Goal: Information Seeking & Learning: Learn about a topic

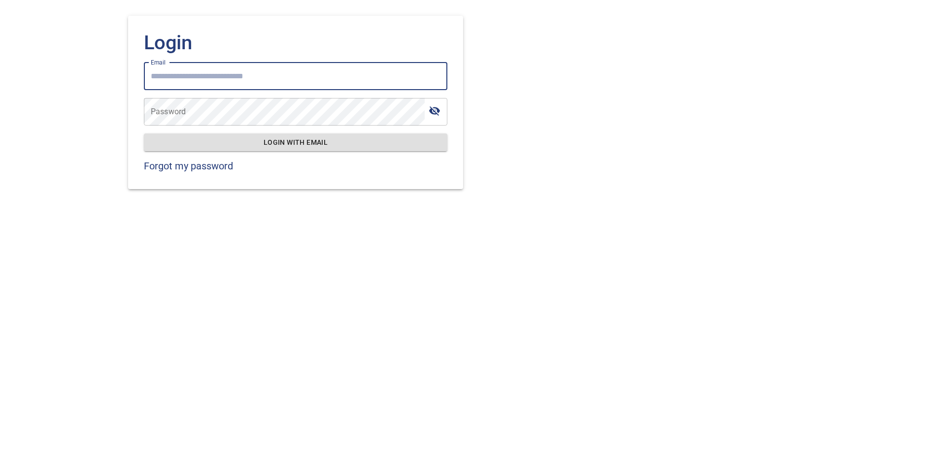
click at [237, 79] on input "Email" at bounding box center [296, 77] width 304 height 28
type input "**********"
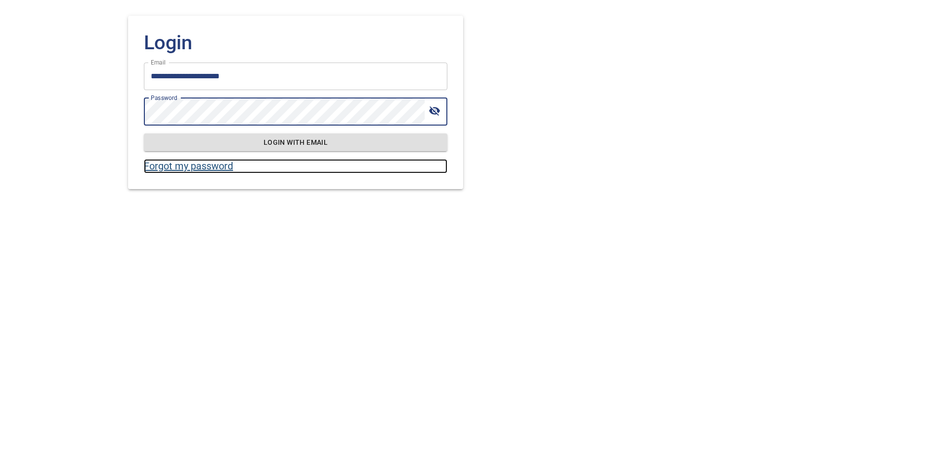
click at [215, 165] on link "Forgot my password" at bounding box center [296, 166] width 304 height 14
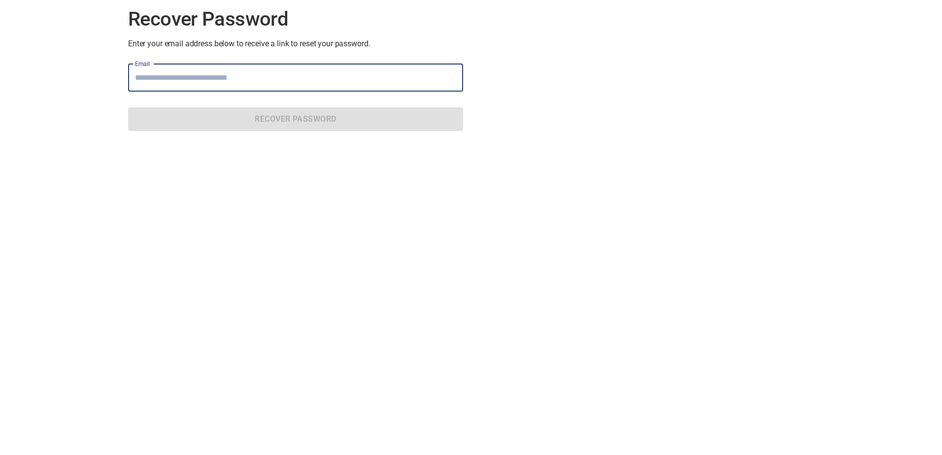
click at [258, 78] on input "Email" at bounding box center [295, 78] width 335 height 28
type input "**********"
click at [310, 106] on form "**********" at bounding box center [295, 97] width 335 height 83
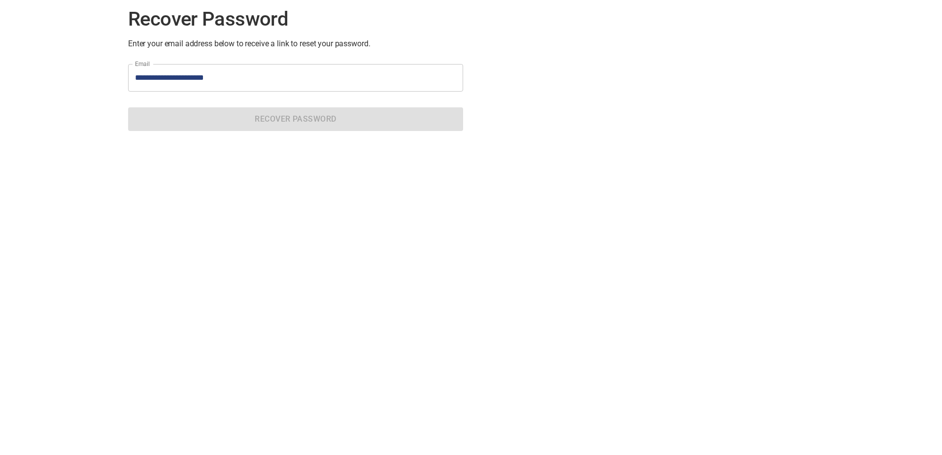
click at [259, 115] on form "**********" at bounding box center [295, 97] width 335 height 83
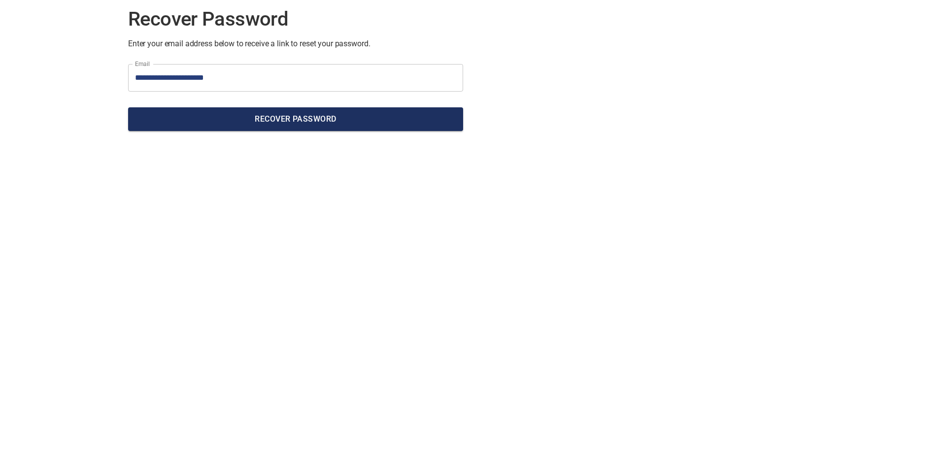
click at [353, 123] on span "Recover Password" at bounding box center [295, 119] width 319 height 14
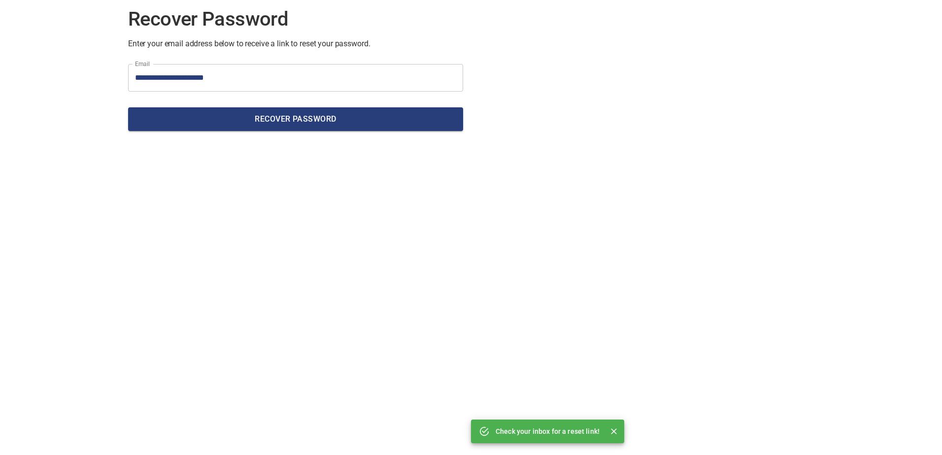
click at [614, 430] on icon "Close" at bounding box center [614, 432] width 10 height 10
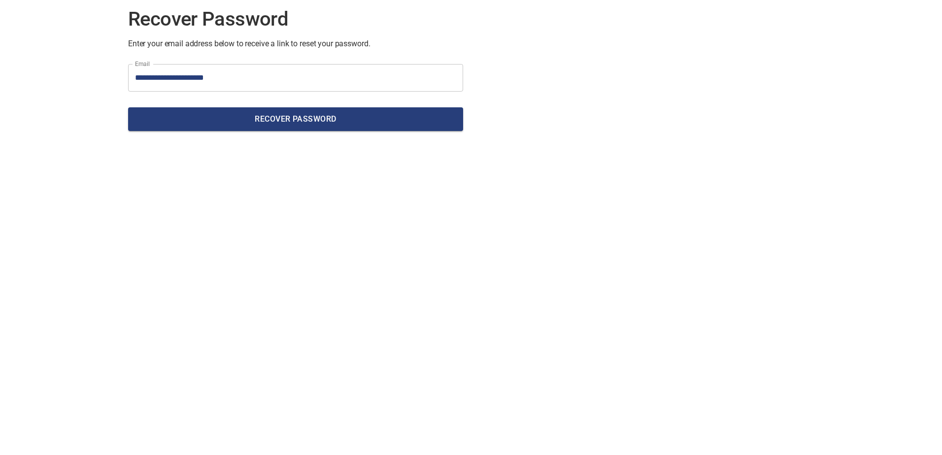
click at [549, 47] on div "**********" at bounding box center [471, 69] width 702 height 155
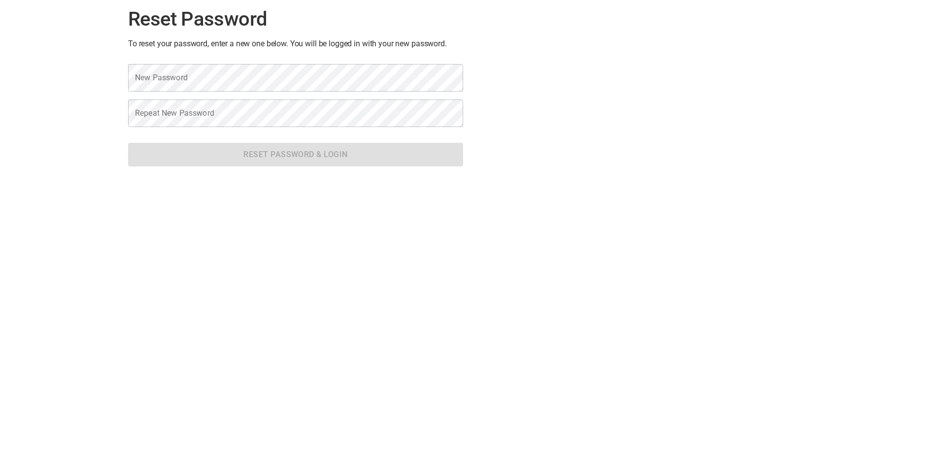
drag, startPoint x: 482, startPoint y: 76, endPoint x: 519, endPoint y: 99, distance: 43.4
click at [517, 104] on div "Reset Password To reset your password, enter a new one below. You will be logge…" at bounding box center [471, 87] width 702 height 190
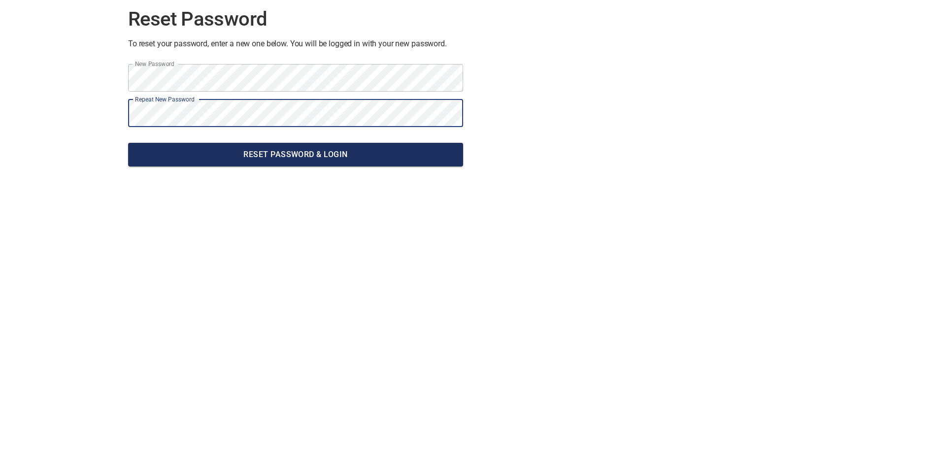
click at [262, 157] on span "Reset Password & Login" at bounding box center [295, 155] width 319 height 14
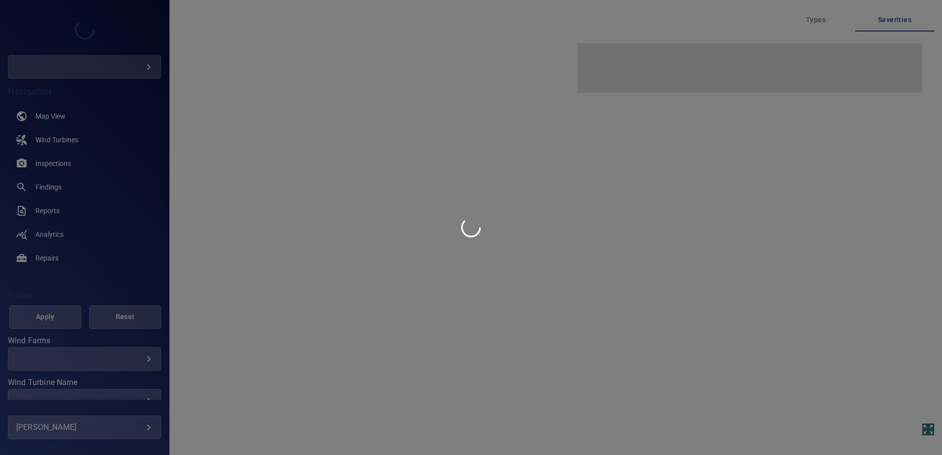
type input "**********"
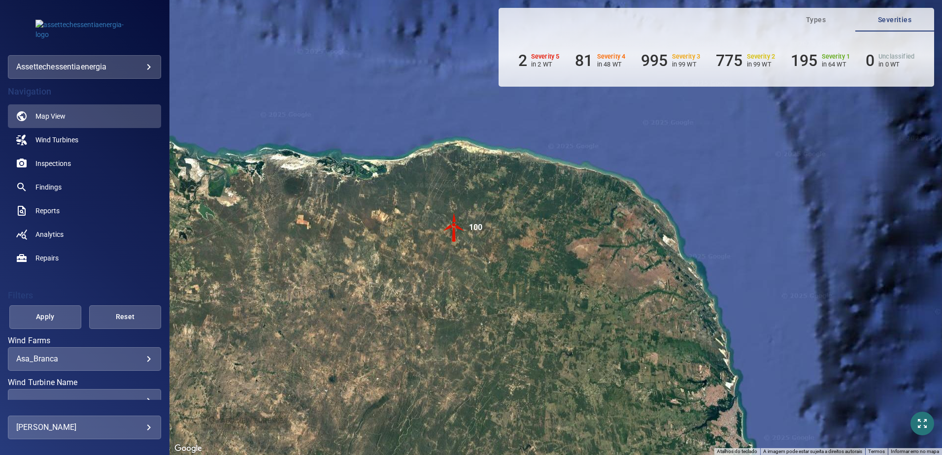
drag, startPoint x: 526, startPoint y: 215, endPoint x: 495, endPoint y: 255, distance: 50.6
click at [495, 255] on div "Pressione as teclas Alt + Enter para ativar o recurso de arrastar com o teclado…" at bounding box center [556, 227] width 773 height 455
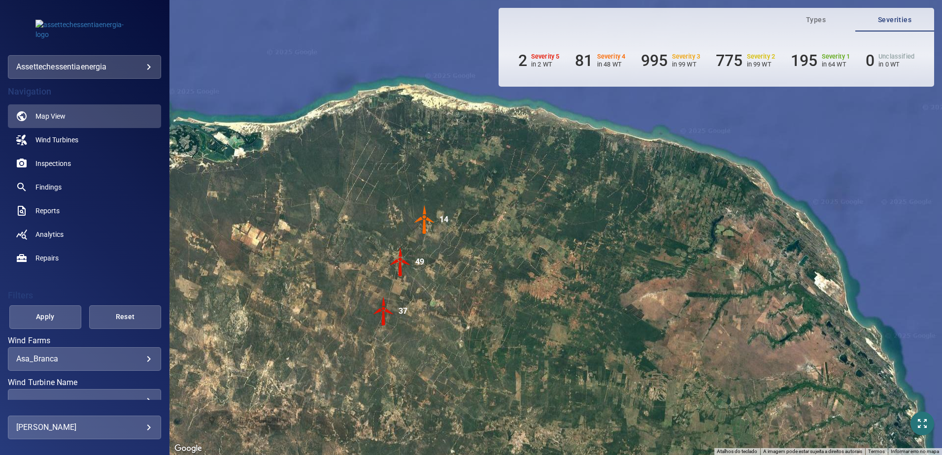
drag, startPoint x: 538, startPoint y: 241, endPoint x: 504, endPoint y: 264, distance: 40.5
click at [504, 264] on div "Pressione as teclas Alt + Enter para ativar o recurso de arrastar com o teclado…" at bounding box center [556, 227] width 773 height 455
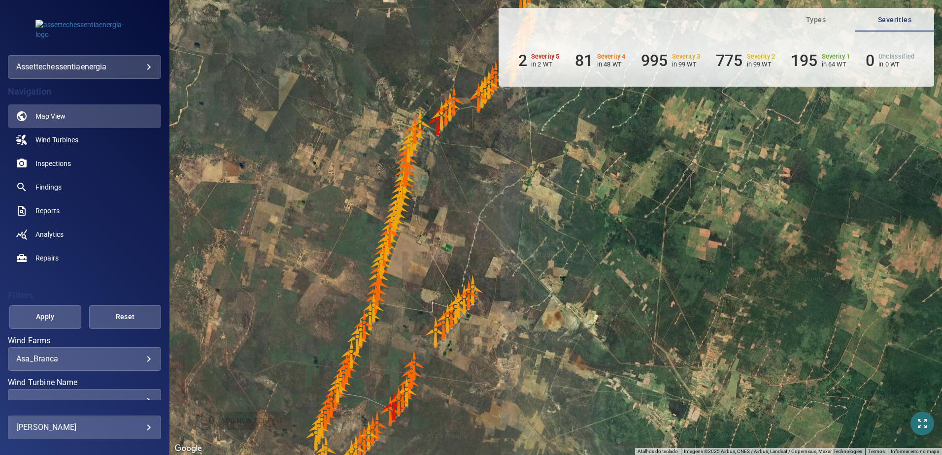
drag, startPoint x: 379, startPoint y: 285, endPoint x: 466, endPoint y: 242, distance: 97.4
click at [466, 242] on div "Pressione as teclas Alt + Enter para ativar o recurso de arrastar com o teclado…" at bounding box center [556, 227] width 773 height 455
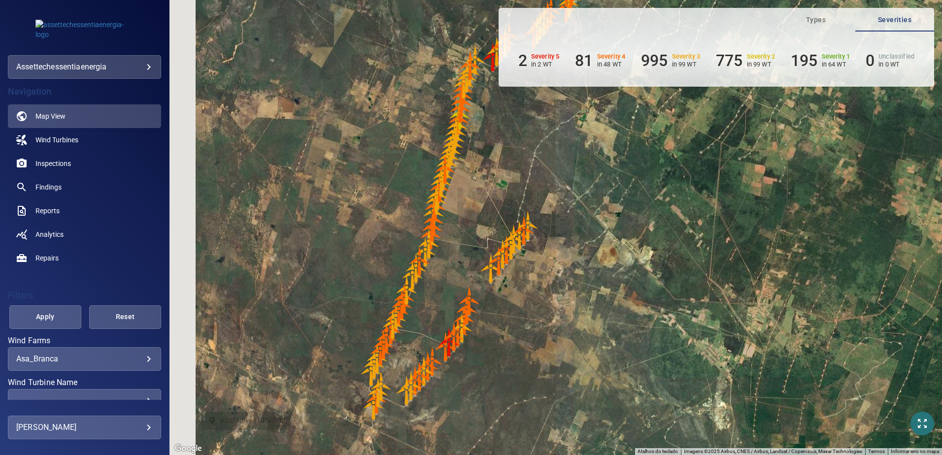
drag, startPoint x: 463, startPoint y: 265, endPoint x: 468, endPoint y: 256, distance: 10.1
click at [468, 257] on div "Pressione as teclas Alt + Enter para ativar o recurso de arrastar com o teclado…" at bounding box center [556, 227] width 773 height 455
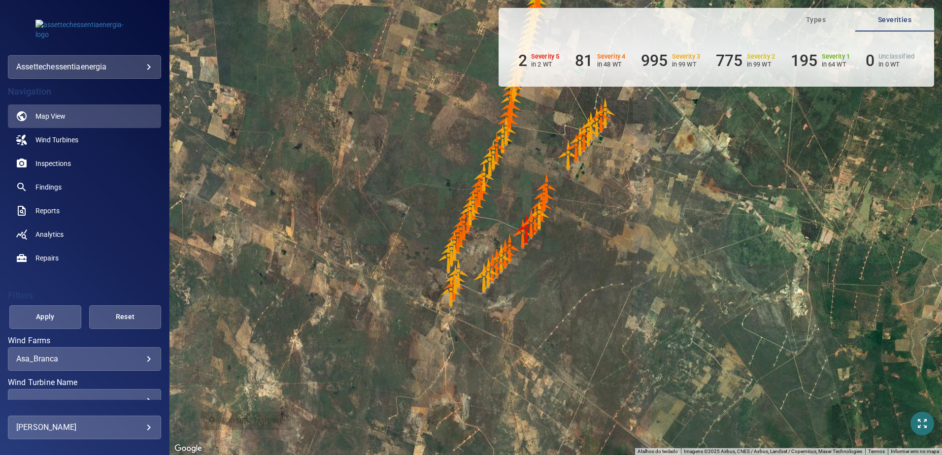
drag, startPoint x: 448, startPoint y: 289, endPoint x: 374, endPoint y: 390, distance: 126.2
click at [444, 288] on img "ASB05_10" at bounding box center [459, 274] width 30 height 30
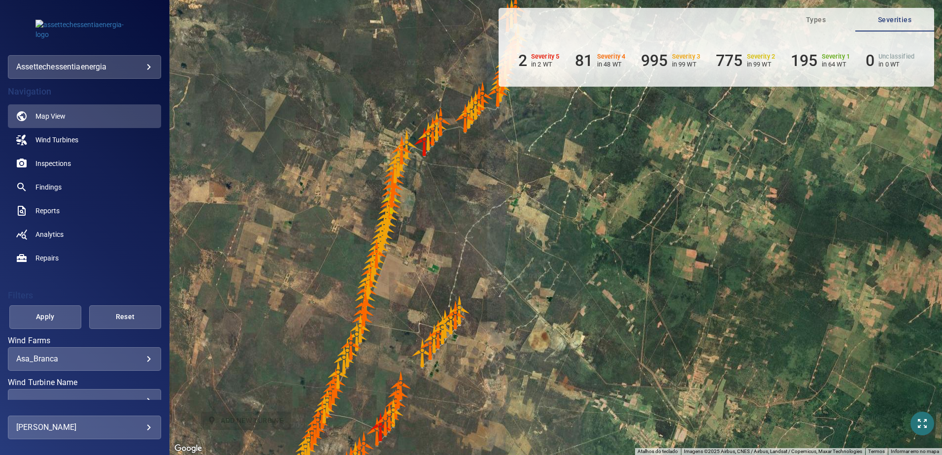
drag, startPoint x: 426, startPoint y: 304, endPoint x: 386, endPoint y: 364, distance: 72.2
click at [386, 364] on div "Para iniciar o trajeto, pressione as teclas de seta. Pressione as teclas Alt + …" at bounding box center [556, 227] width 773 height 455
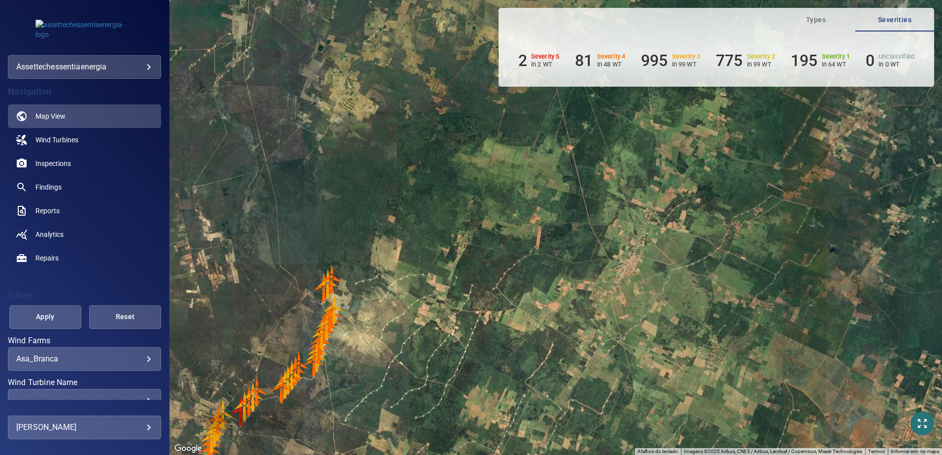
drag, startPoint x: 420, startPoint y: 303, endPoint x: 414, endPoint y: 312, distance: 11.1
click at [414, 312] on div "Pressione as teclas Alt + Enter para ativar o recurso de arrastar com o teclado…" at bounding box center [556, 227] width 773 height 455
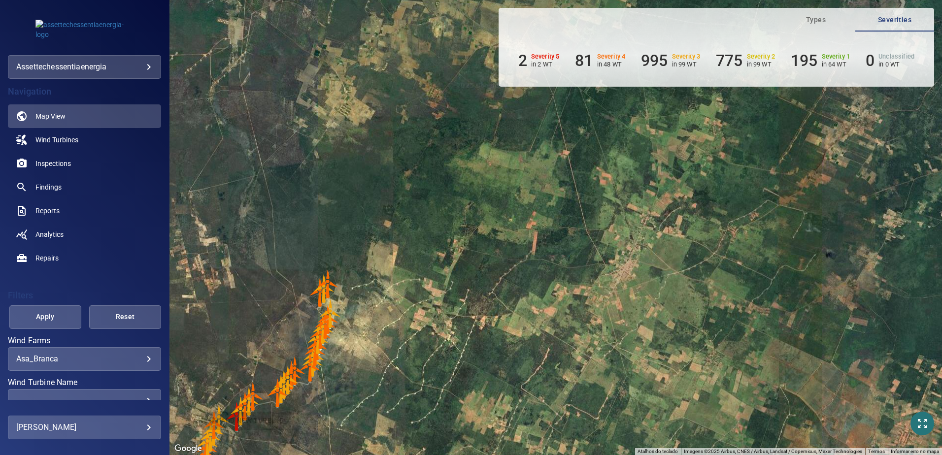
drag, startPoint x: 366, startPoint y: 341, endPoint x: 458, endPoint y: 267, distance: 118.1
click at [430, 289] on div "Pressione as teclas Alt + Enter para ativar o recurso de arrastar com o teclado…" at bounding box center [556, 227] width 773 height 455
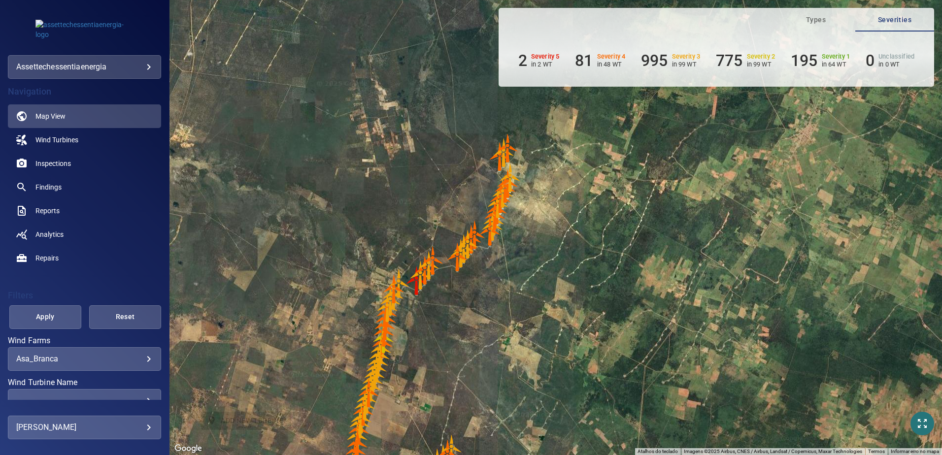
drag, startPoint x: 415, startPoint y: 302, endPoint x: 460, endPoint y: 233, distance: 82.6
click at [453, 243] on div "Pressione as teclas Alt + Enter para ativar o recurso de arrastar com o teclado…" at bounding box center [556, 227] width 773 height 455
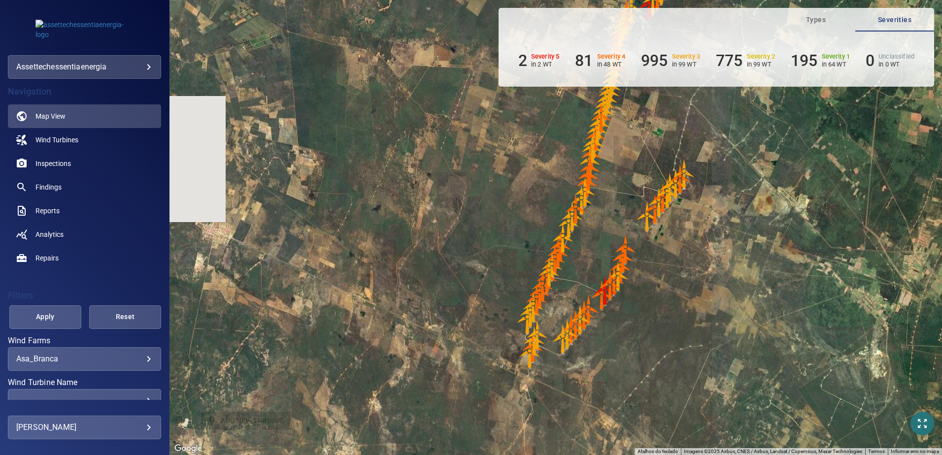
drag, startPoint x: 453, startPoint y: 270, endPoint x: 446, endPoint y: 263, distance: 10.2
click at [446, 263] on div "Pressione as teclas Alt + Enter para ativar o recurso de arrastar com o teclado…" at bounding box center [556, 227] width 773 height 455
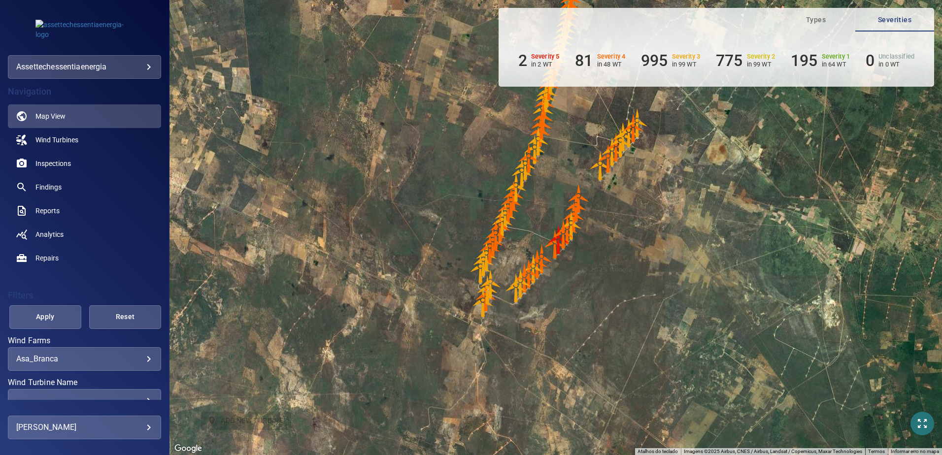
drag, startPoint x: 513, startPoint y: 260, endPoint x: 468, endPoint y: 271, distance: 46.6
click at [492, 265] on div "Pressione as teclas Alt + Enter para ativar o recurso de arrastar com o teclado…" at bounding box center [556, 227] width 773 height 455
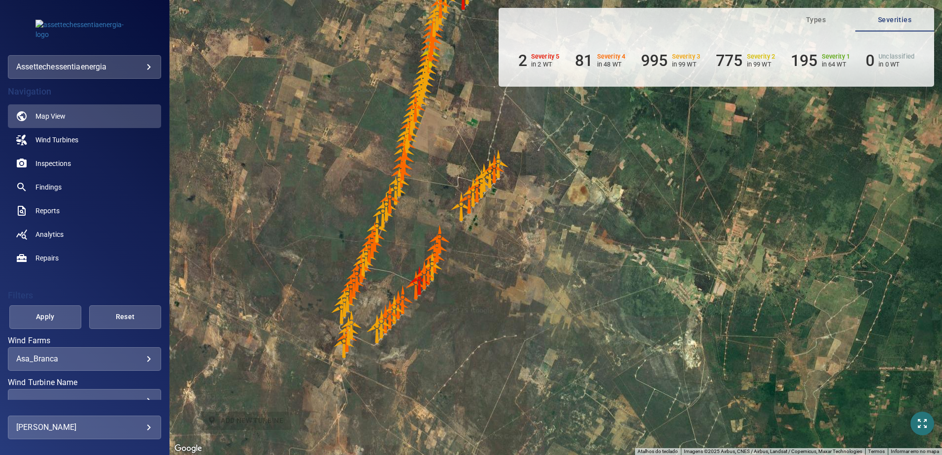
drag, startPoint x: 485, startPoint y: 269, endPoint x: 500, endPoint y: 245, distance: 27.9
click at [500, 245] on div "Pressione as teclas Alt + Enter para ativar o recurso de arrastar com o teclado…" at bounding box center [556, 227] width 773 height 455
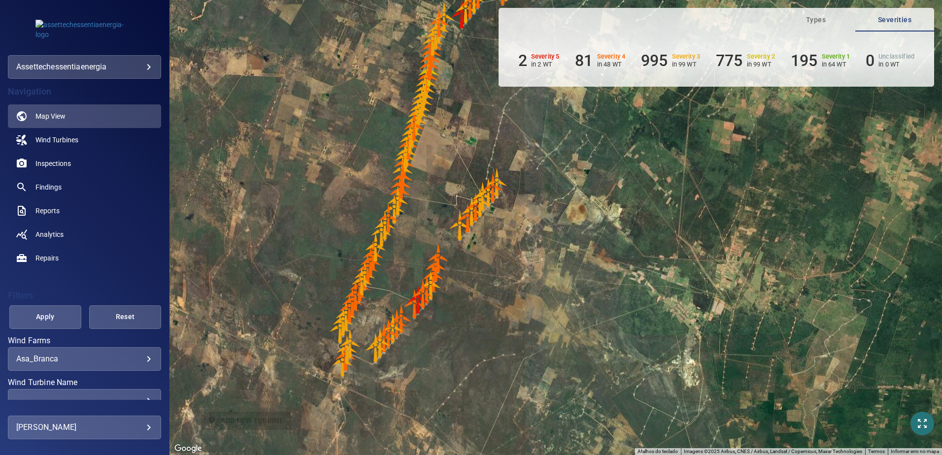
drag, startPoint x: 473, startPoint y: 305, endPoint x: 470, endPoint y: 313, distance: 8.9
click at [471, 309] on div "Pressione as teclas Alt + Enter para ativar o recurso de arrastar com o teclado…" at bounding box center [556, 227] width 773 height 455
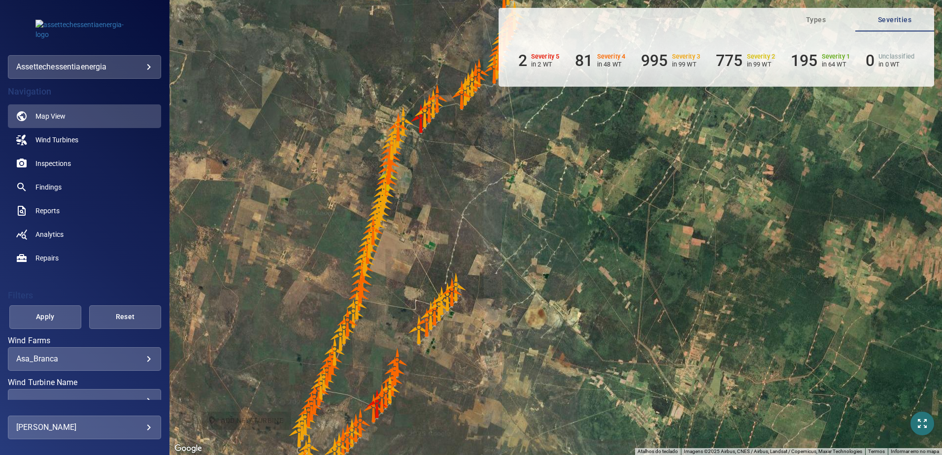
drag, startPoint x: 470, startPoint y: 254, endPoint x: 463, endPoint y: 299, distance: 45.8
click at [463, 302] on div "Pressione as teclas Alt + Enter para ativar o recurso de arrastar com o teclado…" at bounding box center [556, 227] width 773 height 455
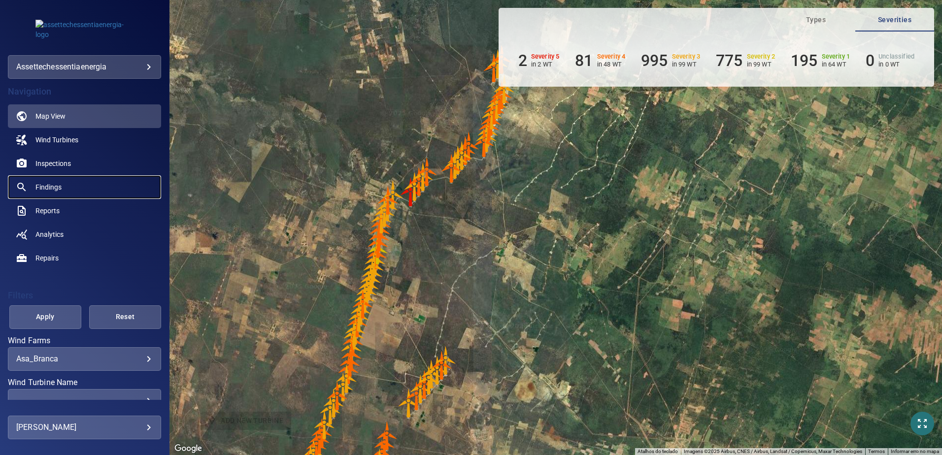
click at [69, 179] on link "Findings" at bounding box center [84, 187] width 153 height 24
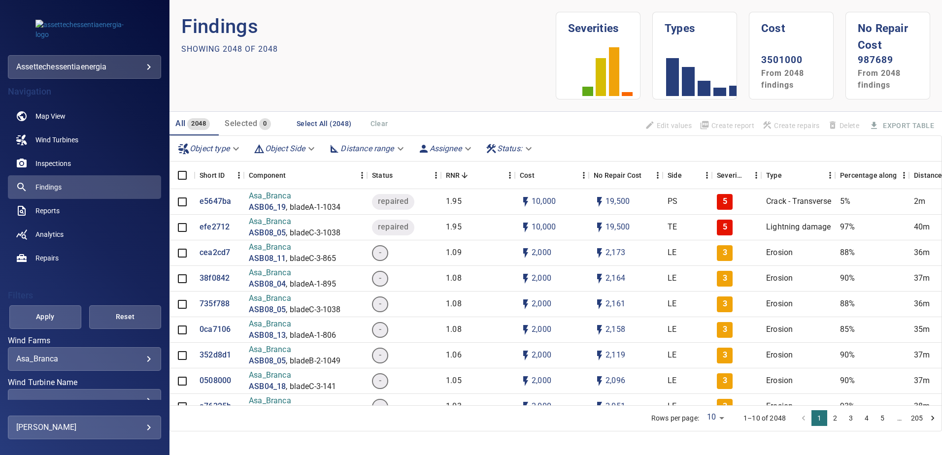
click at [241, 146] on body "**********" at bounding box center [471, 227] width 942 height 455
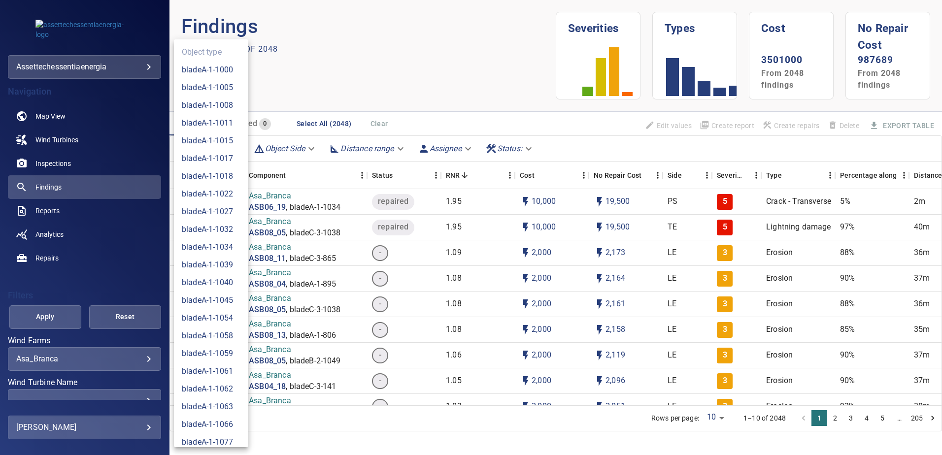
click at [321, 145] on div at bounding box center [471, 227] width 942 height 455
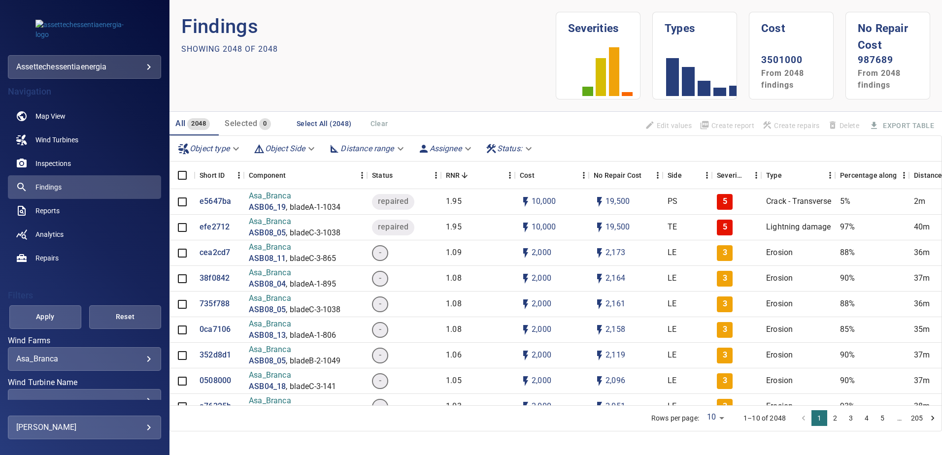
click at [315, 146] on div "Object type bladeA-1-1000 bladeA-1-1005 bladeA-1-1008 bladeA-1-1011 bladeA-1-10…" at bounding box center [471, 227] width 942 height 455
click at [314, 147] on body "**********" at bounding box center [471, 227] width 942 height 455
click at [404, 147] on div at bounding box center [471, 227] width 942 height 455
click at [68, 362] on body "**********" at bounding box center [471, 227] width 942 height 455
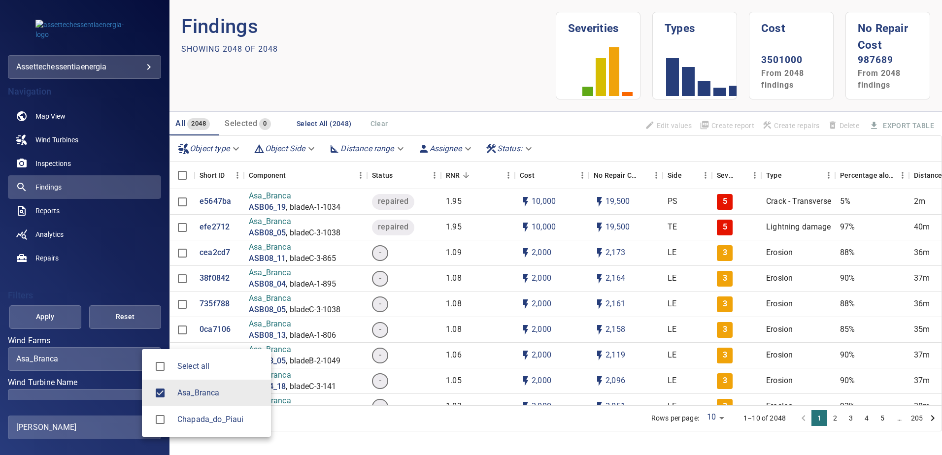
click at [82, 362] on div at bounding box center [471, 227] width 942 height 455
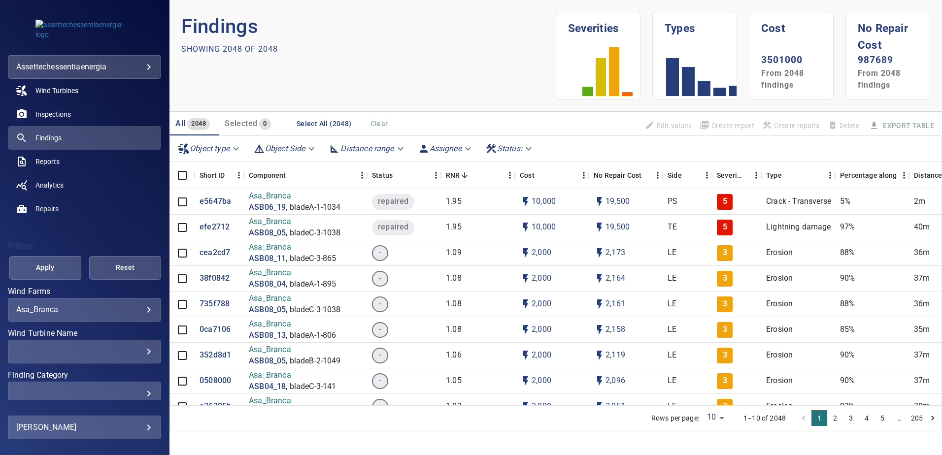
scroll to position [129, 0]
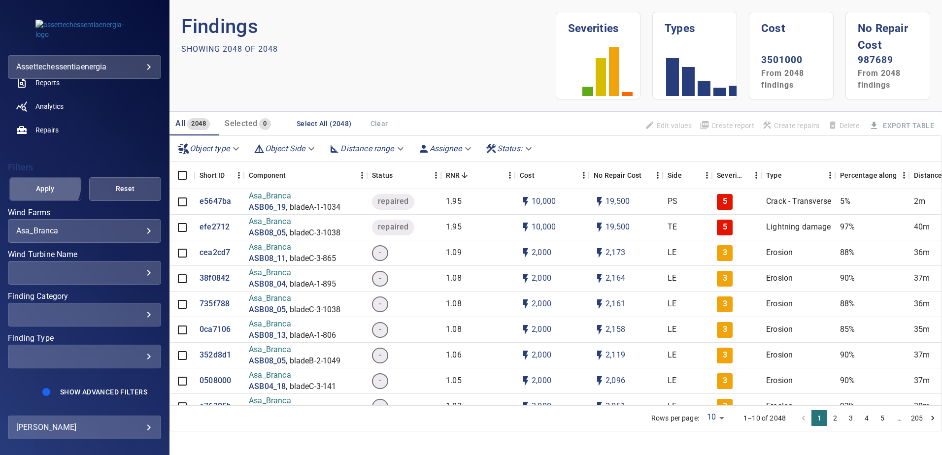
click at [37, 184] on span "Apply" at bounding box center [45, 189] width 47 height 12
click at [133, 235] on body "**********" at bounding box center [471, 227] width 942 height 455
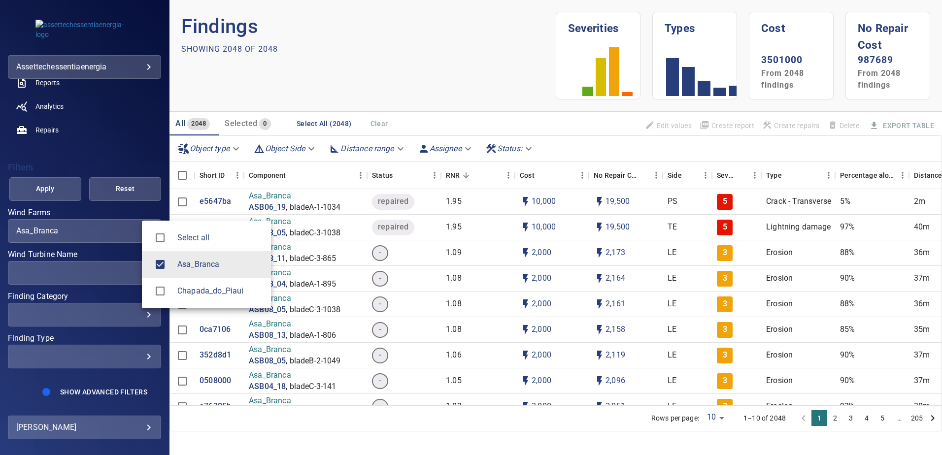
click at [386, 425] on div at bounding box center [471, 227] width 942 height 455
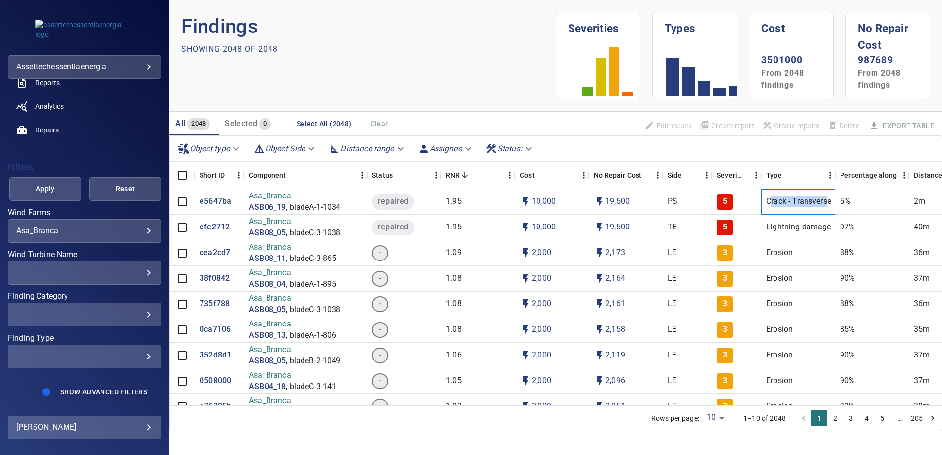
drag, startPoint x: 770, startPoint y: 207, endPoint x: 777, endPoint y: 229, distance: 22.8
click at [829, 206] on div "Crack - Transverse" at bounding box center [798, 202] width 74 height 26
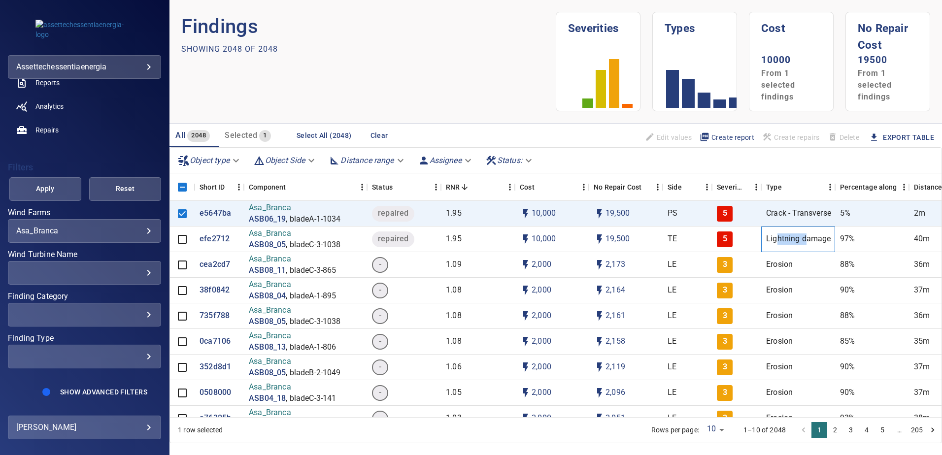
drag, startPoint x: 777, startPoint y: 229, endPoint x: 797, endPoint y: 239, distance: 22.0
click at [832, 229] on div "Lightning damage" at bounding box center [798, 240] width 74 height 26
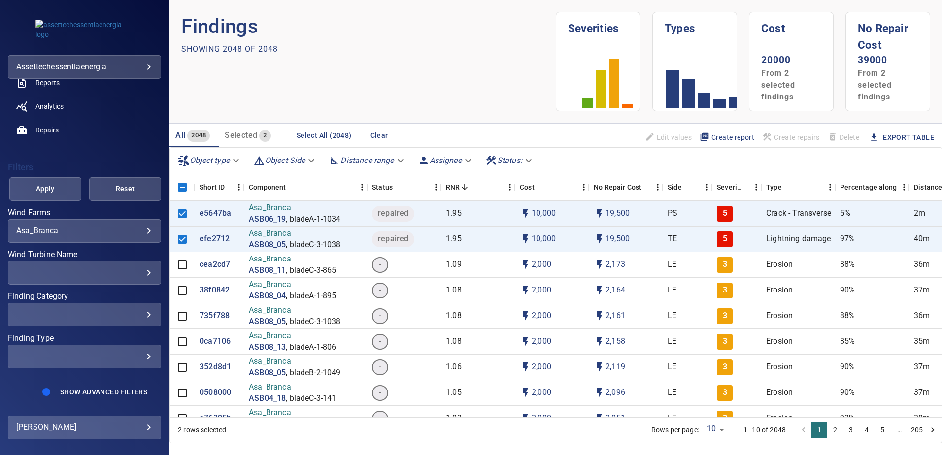
drag, startPoint x: 797, startPoint y: 239, endPoint x: 802, endPoint y: 166, distance: 73.6
click at [802, 166] on div "Object type Object Side Distance range Assignee Status :" at bounding box center [556, 161] width 772 height 26
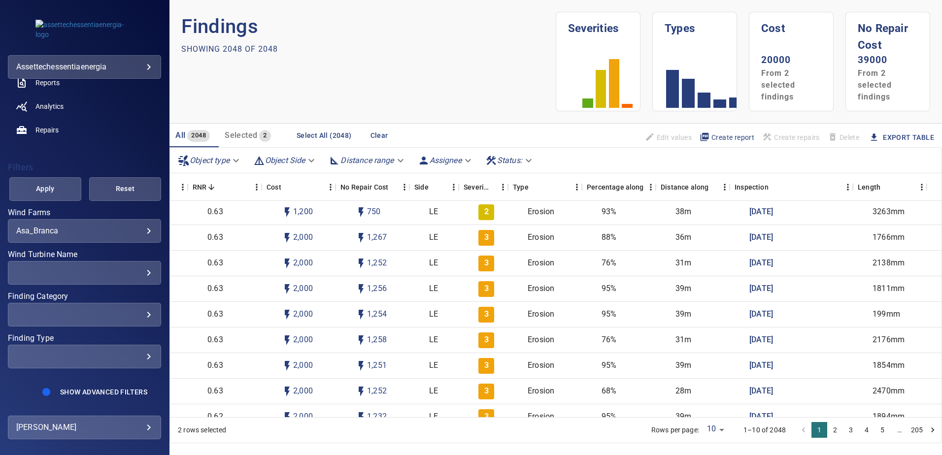
scroll to position [4288, 253]
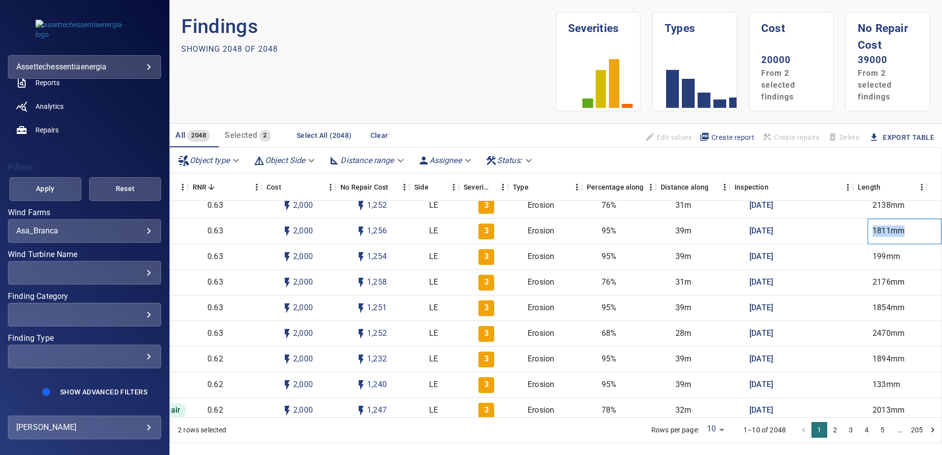
drag, startPoint x: 859, startPoint y: 229, endPoint x: 915, endPoint y: 227, distance: 56.2
click at [915, 227] on div "1811mm" at bounding box center [905, 232] width 74 height 26
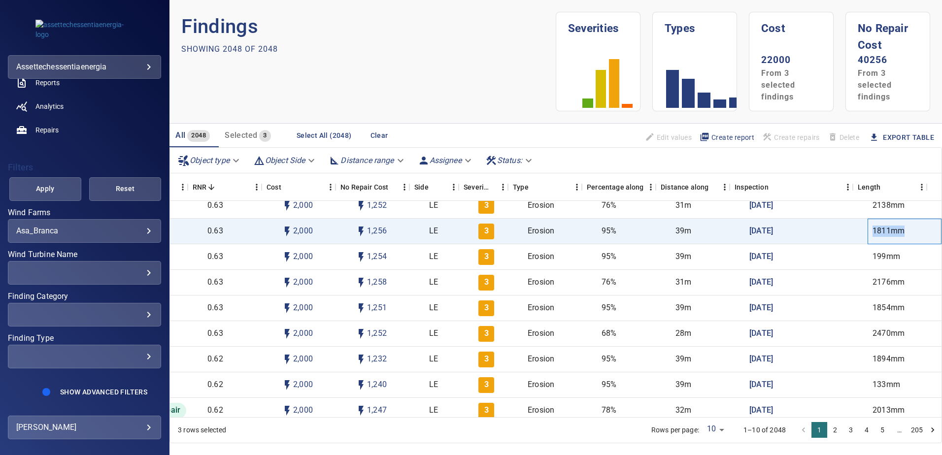
drag, startPoint x: 882, startPoint y: 235, endPoint x: 857, endPoint y: 232, distance: 25.3
click at [873, 233] on p "1811mm" at bounding box center [889, 231] width 32 height 11
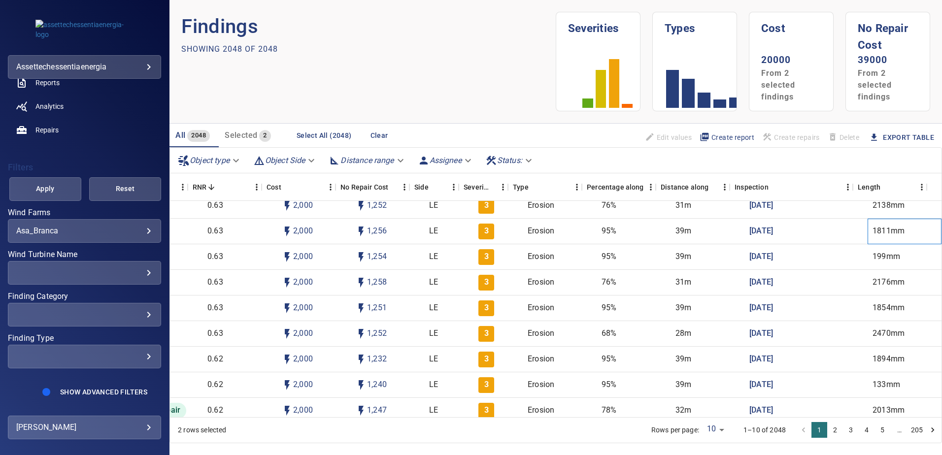
click at [868, 232] on div "1811mm" at bounding box center [905, 232] width 74 height 26
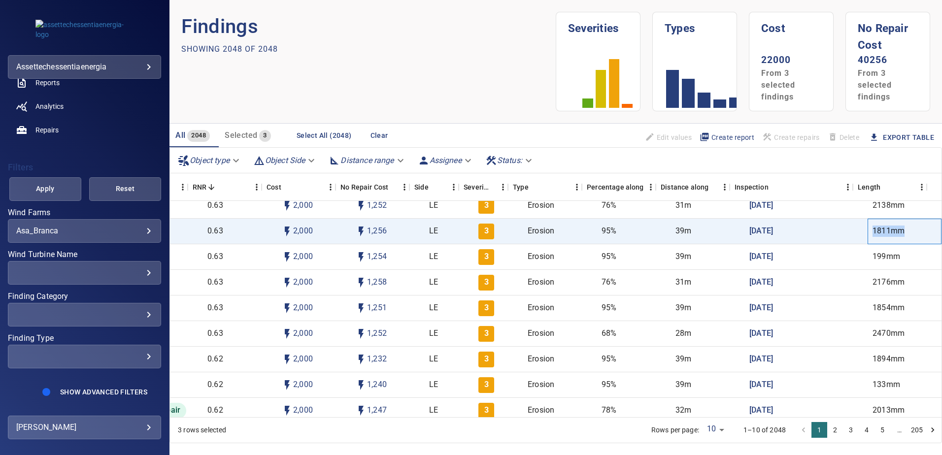
drag, startPoint x: 859, startPoint y: 230, endPoint x: 897, endPoint y: 227, distance: 37.5
click at [897, 227] on div "1811mm" at bounding box center [905, 232] width 74 height 26
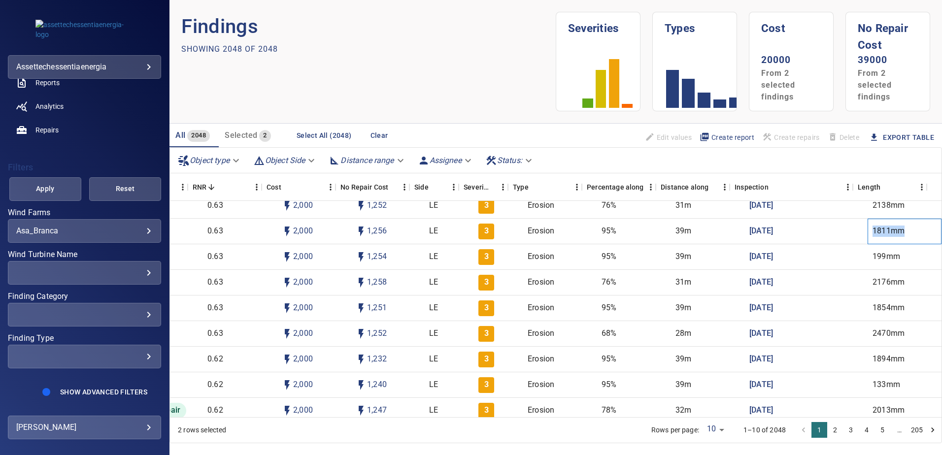
click at [882, 231] on p "1811mm" at bounding box center [889, 231] width 32 height 11
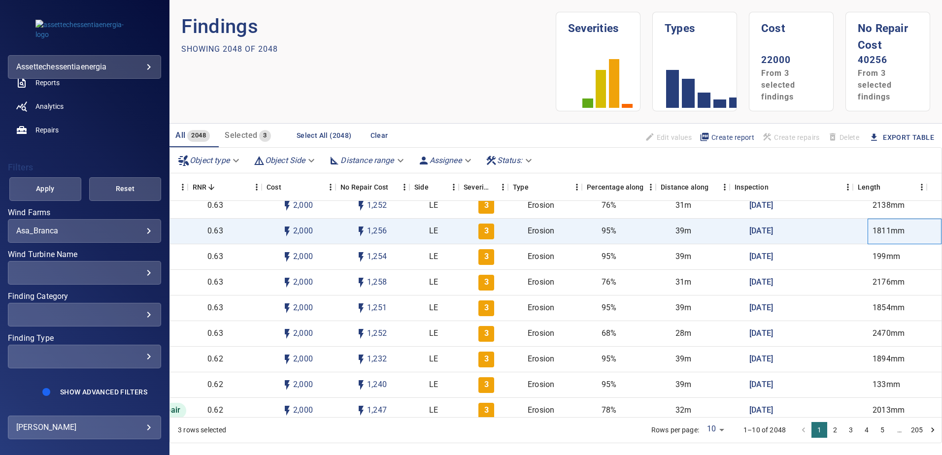
click at [873, 230] on p "1811mm" at bounding box center [889, 231] width 32 height 11
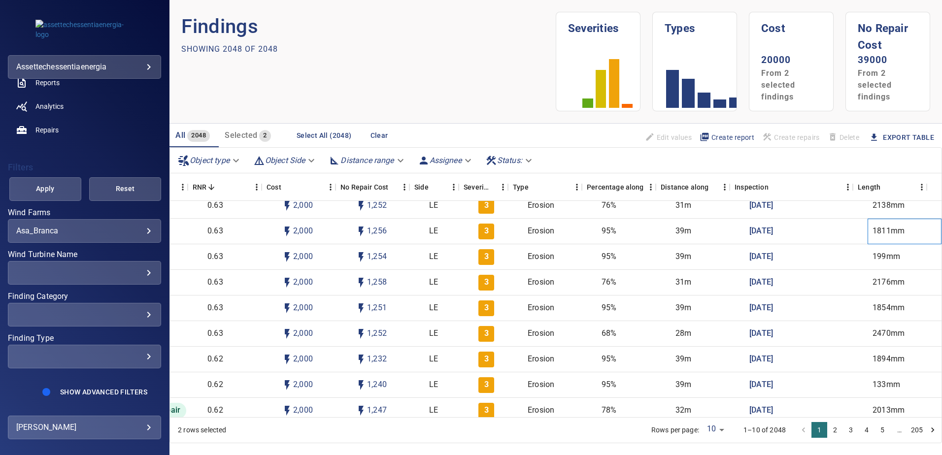
drag, startPoint x: 858, startPoint y: 230, endPoint x: 762, endPoint y: 318, distance: 130.1
click at [868, 229] on div "1811mm" at bounding box center [905, 232] width 74 height 26
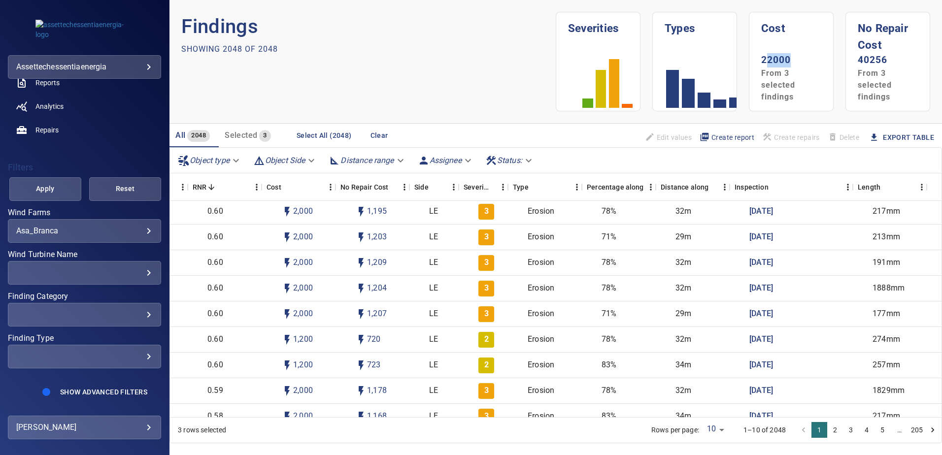
drag, startPoint x: 760, startPoint y: 61, endPoint x: 793, endPoint y: 60, distance: 33.1
click at [793, 60] on p "22000" at bounding box center [791, 60] width 60 height 14
drag, startPoint x: 793, startPoint y: 60, endPoint x: 788, endPoint y: 70, distance: 11.7
click at [788, 70] on section "22000 From 3 selected findings" at bounding box center [791, 82] width 60 height 58
drag, startPoint x: 767, startPoint y: 73, endPoint x: 786, endPoint y: 97, distance: 30.2
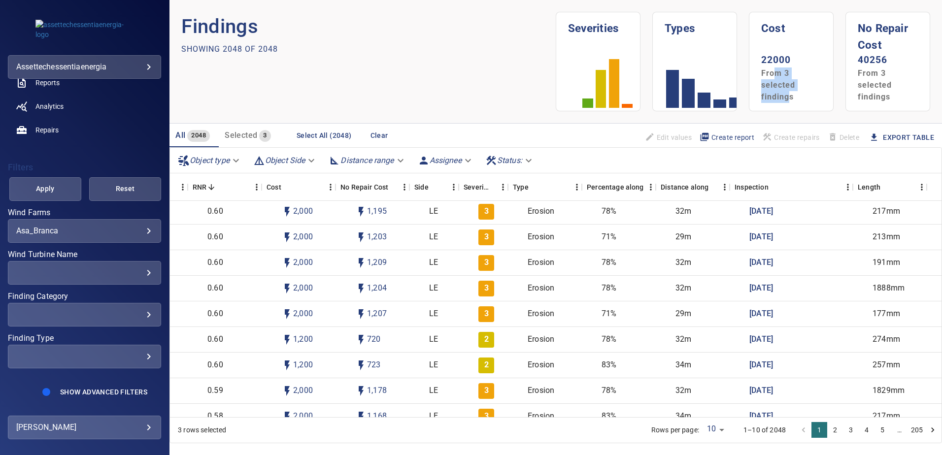
click at [786, 97] on span "From 3 selected findings" at bounding box center [778, 85] width 34 height 33
click at [788, 98] on span "From 3 selected findings" at bounding box center [778, 85] width 34 height 33
drag, startPoint x: 883, startPoint y: 27, endPoint x: 917, endPoint y: 25, distance: 34.0
click at [917, 25] on div "No Repair Cost 40256 From 3 selected findings" at bounding box center [888, 61] width 84 height 99
drag, startPoint x: 917, startPoint y: 25, endPoint x: 867, endPoint y: 58, distance: 59.3
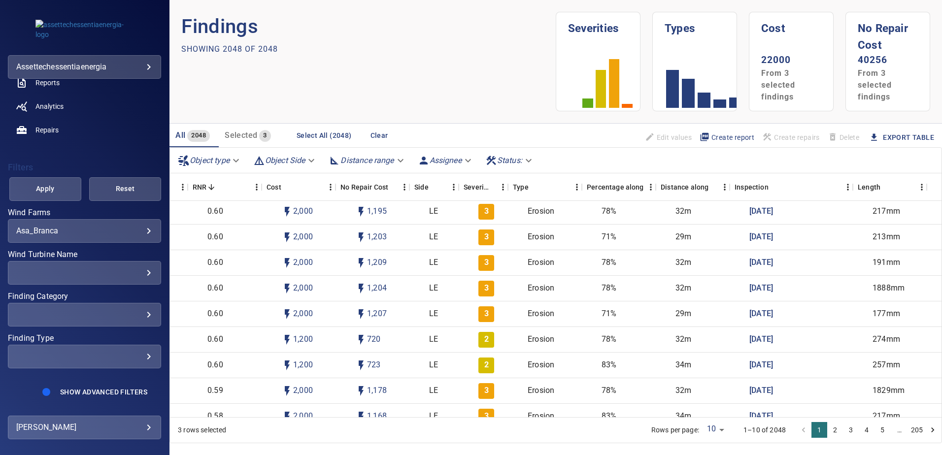
click at [867, 58] on p "40256" at bounding box center [888, 60] width 60 height 14
drag, startPoint x: 860, startPoint y: 49, endPoint x: 882, endPoint y: 63, distance: 26.1
click at [882, 63] on div "No Repair Cost 40256 From 3 selected findings" at bounding box center [888, 61] width 84 height 99
drag, startPoint x: 882, startPoint y: 63, endPoint x: 875, endPoint y: 91, distance: 28.9
click at [875, 91] on section "40256 From 3 selected findings" at bounding box center [888, 82] width 60 height 58
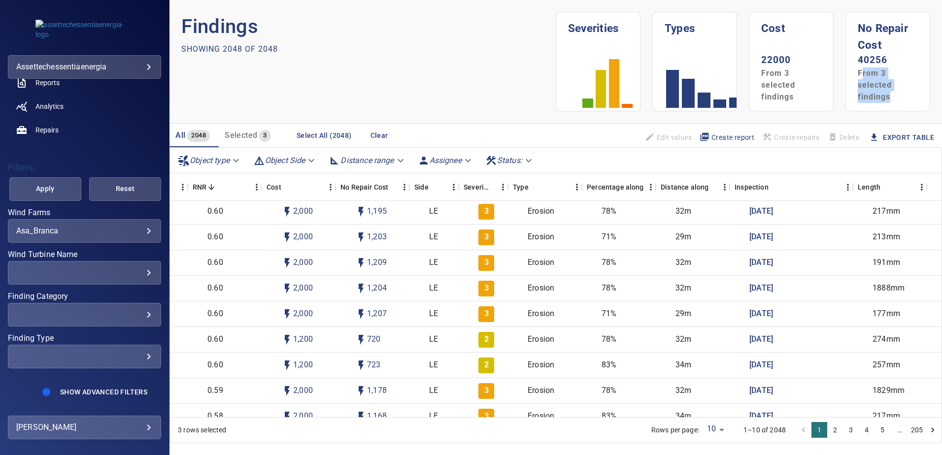
drag, startPoint x: 857, startPoint y: 73, endPoint x: 886, endPoint y: 98, distance: 38.4
click at [886, 98] on section "40256 From 3 selected findings" at bounding box center [888, 82] width 60 height 58
drag, startPoint x: 886, startPoint y: 98, endPoint x: 856, endPoint y: 98, distance: 30.1
click at [858, 98] on span "From 3 selected findings" at bounding box center [875, 85] width 34 height 33
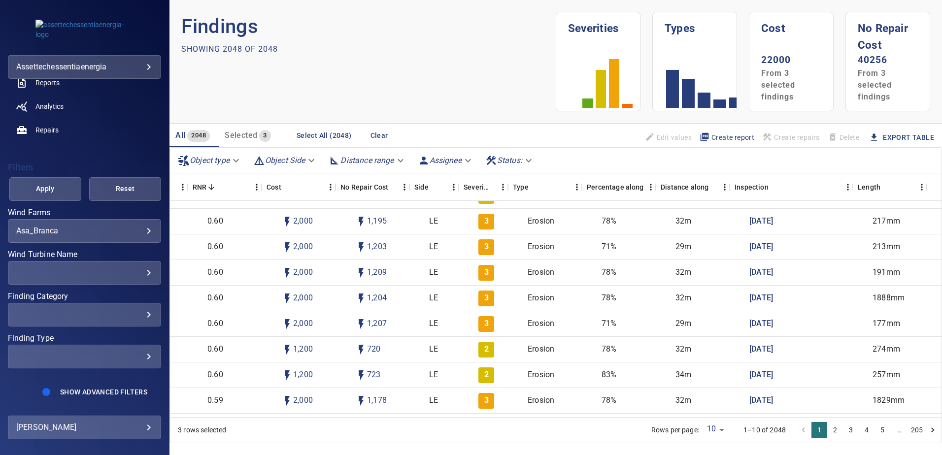
scroll to position [5027, 253]
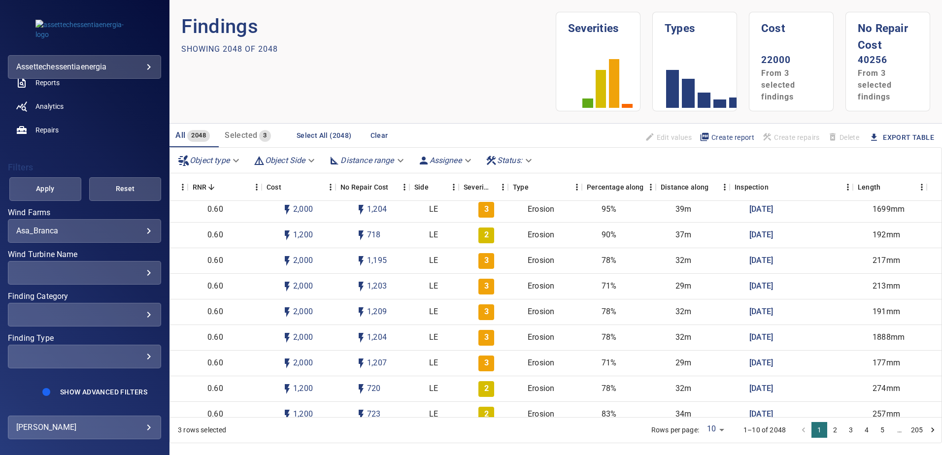
click at [65, 225] on div "**********" at bounding box center [84, 231] width 153 height 24
click at [134, 232] on body "**********" at bounding box center [471, 227] width 942 height 455
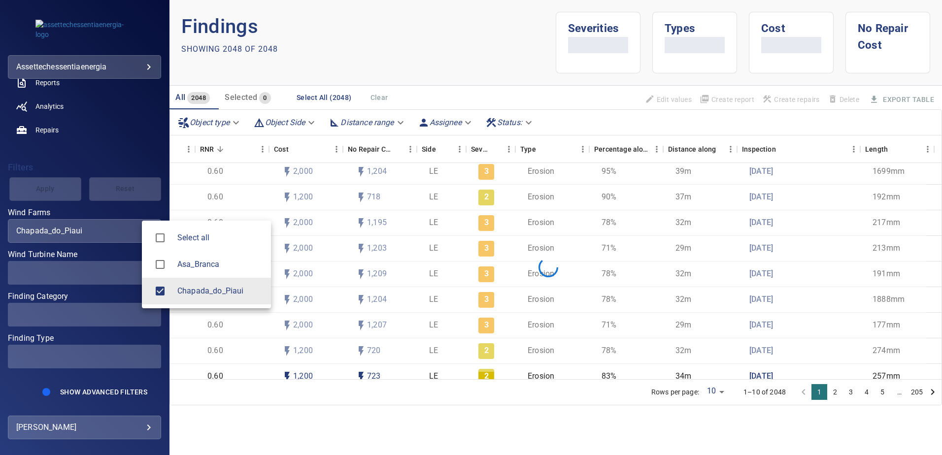
type input "**********"
click at [399, 412] on div at bounding box center [471, 227] width 942 height 455
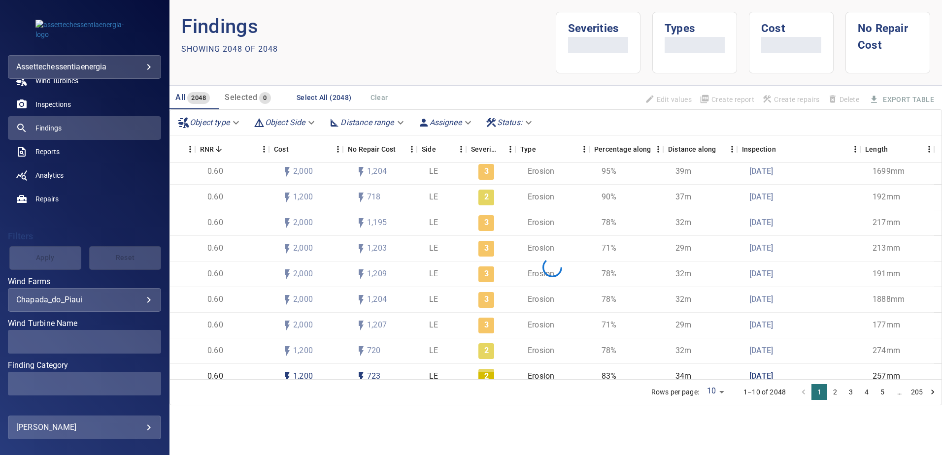
scroll to position [129, 0]
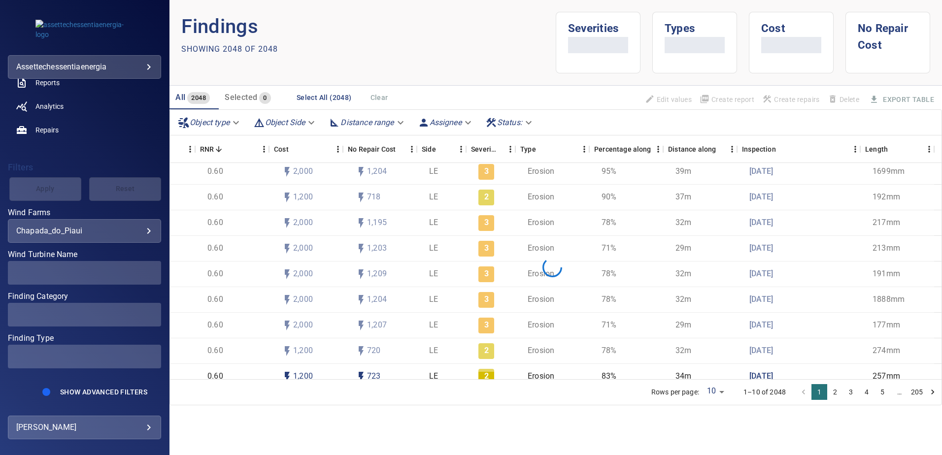
drag, startPoint x: 96, startPoint y: 307, endPoint x: 91, endPoint y: 162, distance: 145.5
click at [96, 307] on span at bounding box center [84, 315] width 153 height 24
click at [84, 370] on div "**********" at bounding box center [84, 293] width 153 height 168
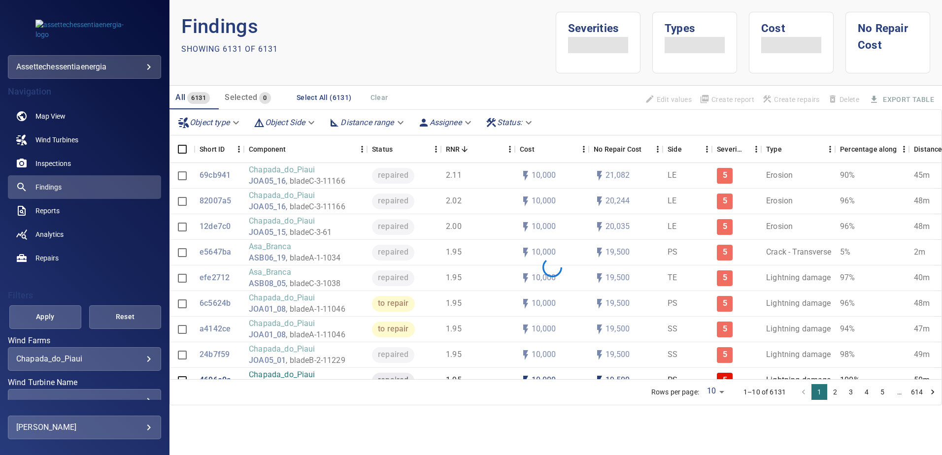
scroll to position [49, 0]
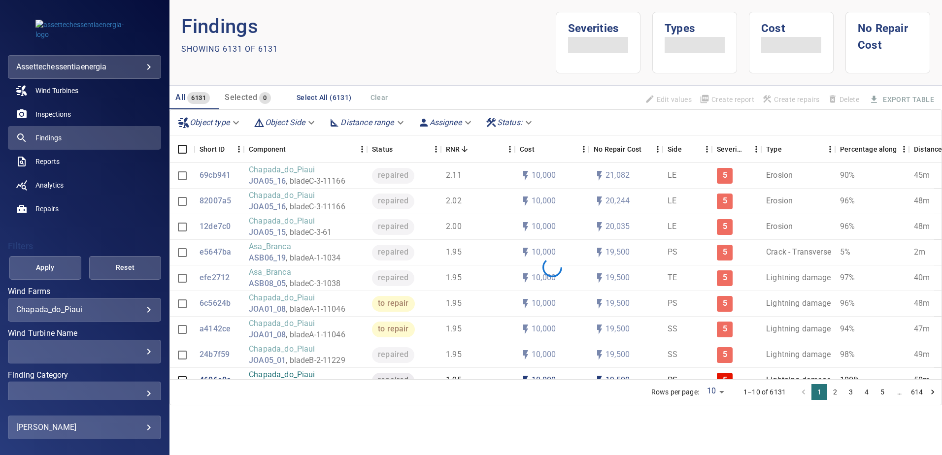
drag, startPoint x: 350, startPoint y: 372, endPoint x: 404, endPoint y: 375, distance: 53.8
click at [401, 373] on div "69cb941 Chapada_do_Piaui JOA05_16 , bladeC-3-11166 repaired 2.11 10,000 21,082 …" at bounding box center [556, 271] width 772 height 216
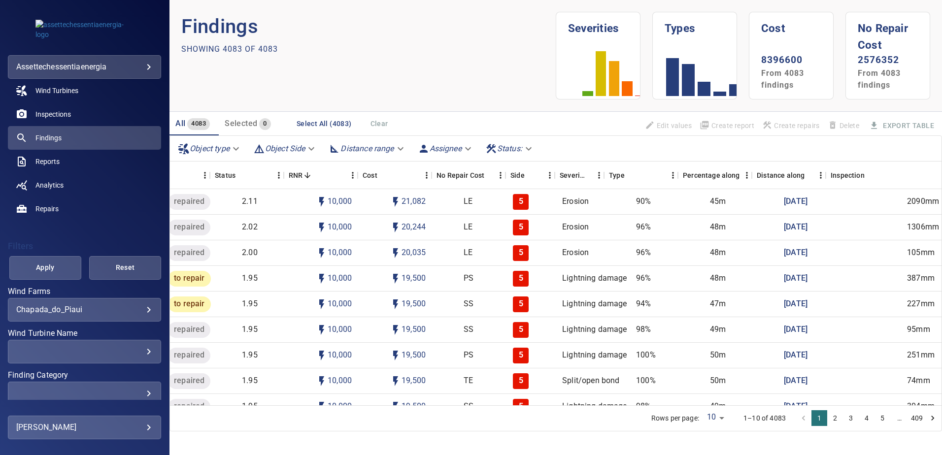
scroll to position [0, 218]
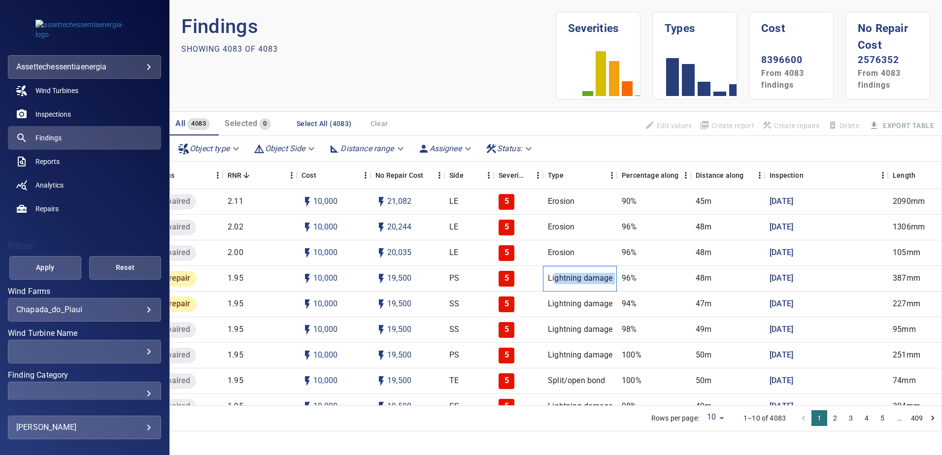
drag, startPoint x: 578, startPoint y: 278, endPoint x: 622, endPoint y: 275, distance: 44.9
click at [622, 275] on div "6c5624b Chapada_do_Piaui JOA01_08 , bladeA-1-11046 to repair 1.95 10,000 19,500…" at bounding box center [469, 279] width 986 height 26
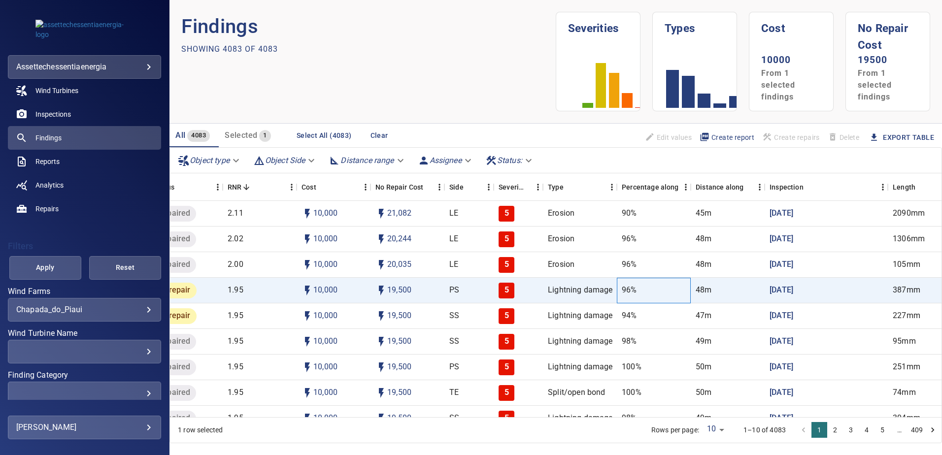
click at [629, 278] on div "96%" at bounding box center [654, 291] width 74 height 26
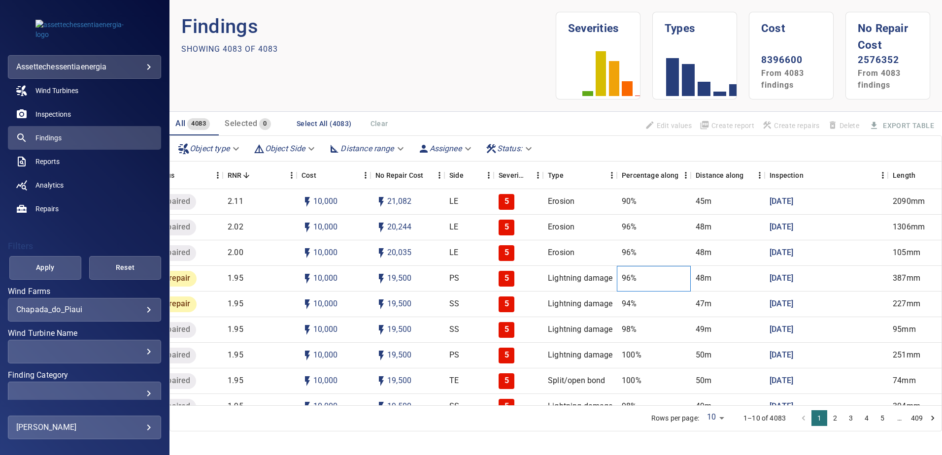
click at [628, 291] on div "96%" at bounding box center [654, 279] width 74 height 26
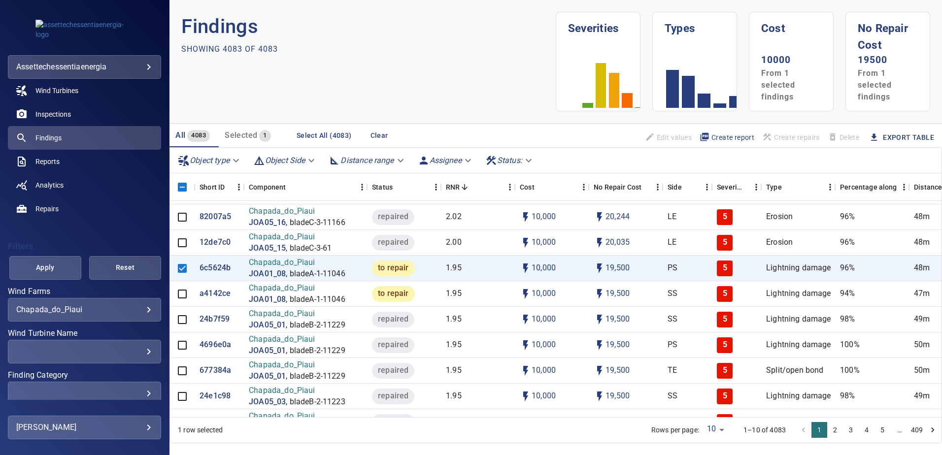
scroll to position [0, 0]
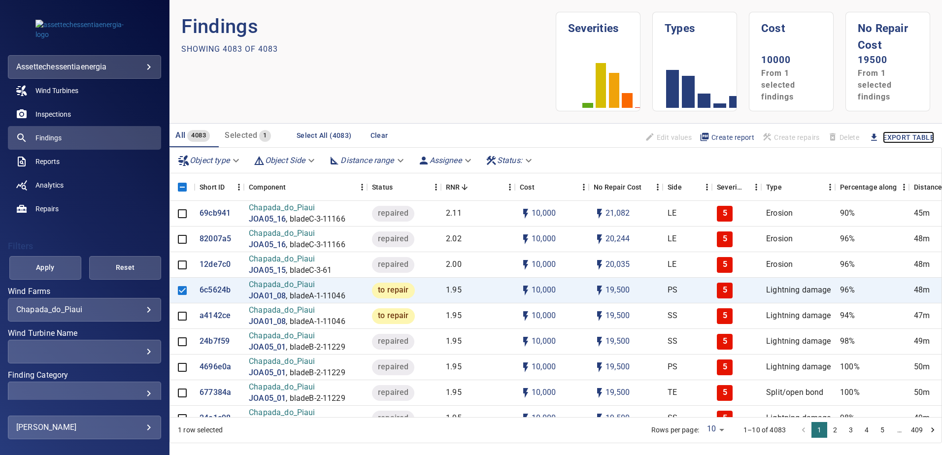
click at [903, 134] on link "Export Table" at bounding box center [908, 138] width 51 height 12
click at [180, 291] on div at bounding box center [182, 291] width 25 height 26
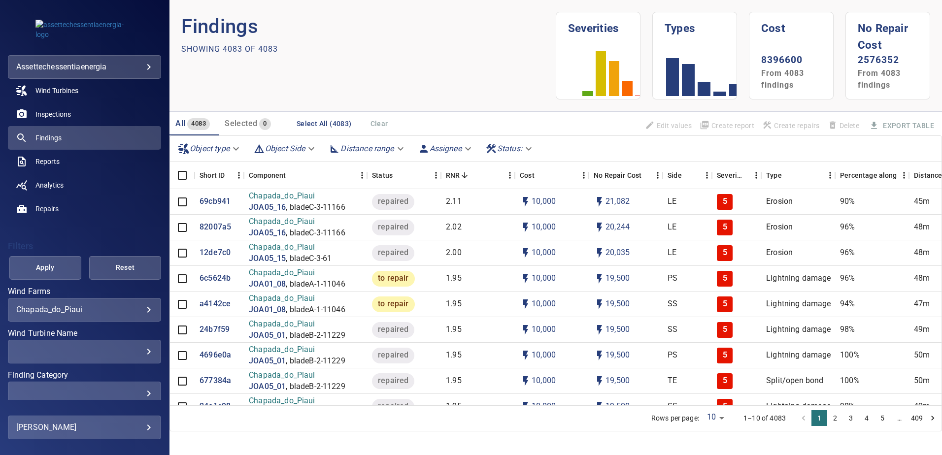
click at [863, 141] on div "Object type Object Side Distance range Assignee Status :" at bounding box center [556, 149] width 772 height 26
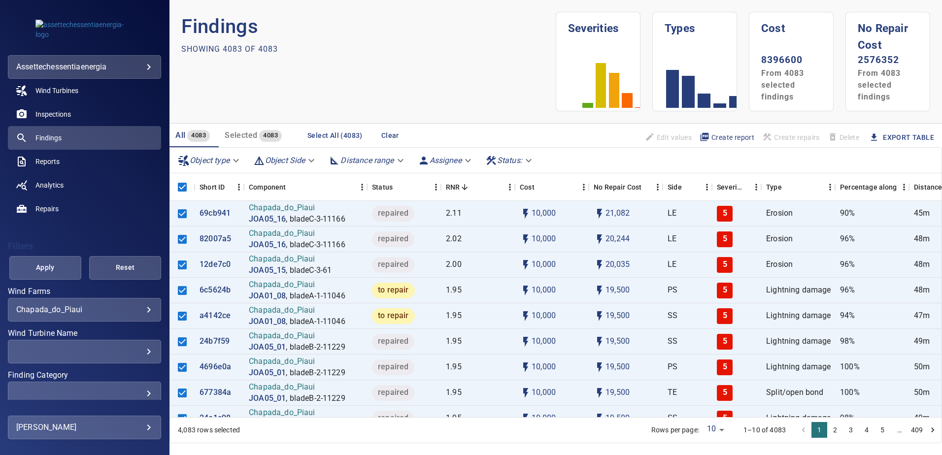
click at [914, 130] on button "Export Table" at bounding box center [902, 138] width 79 height 18
drag, startPoint x: 722, startPoint y: 212, endPoint x: 730, endPoint y: 212, distance: 7.4
click at [730, 212] on span "5" at bounding box center [725, 214] width 16 height 16
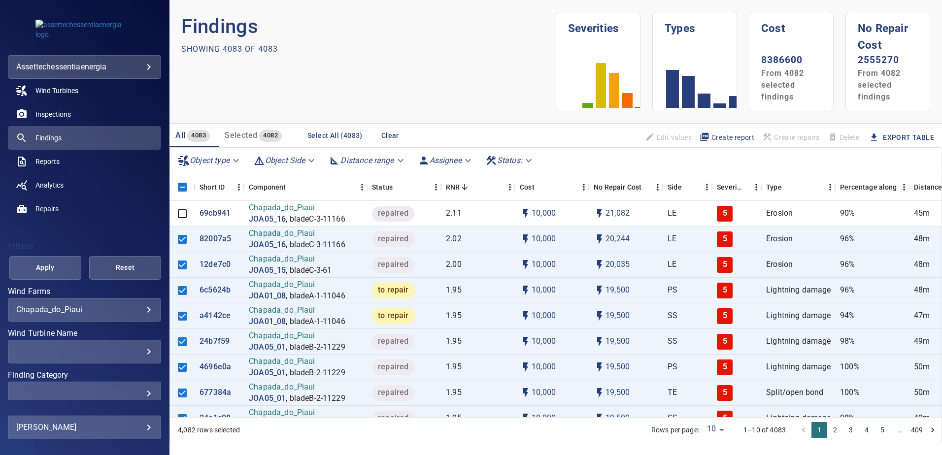
drag, startPoint x: 724, startPoint y: 214, endPoint x: 699, endPoint y: 165, distance: 54.9
click at [699, 165] on div "Object type Object Side Distance range Assignee Status :" at bounding box center [556, 161] width 772 height 26
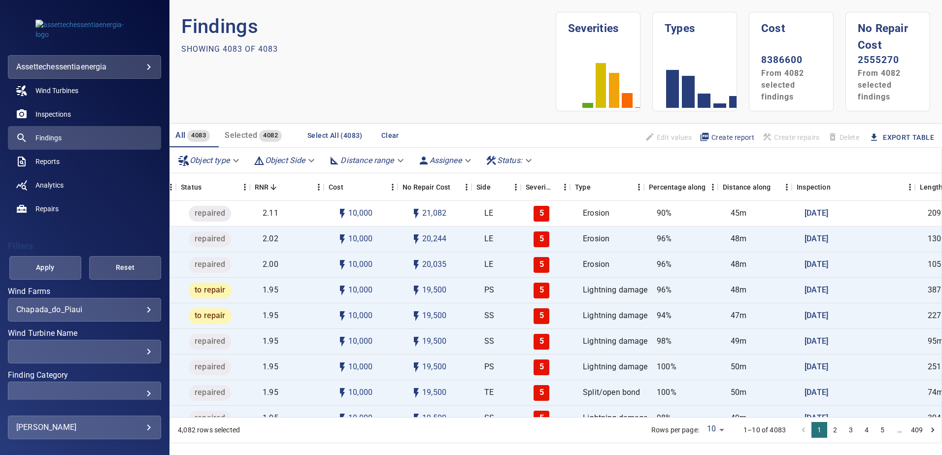
scroll to position [0, 193]
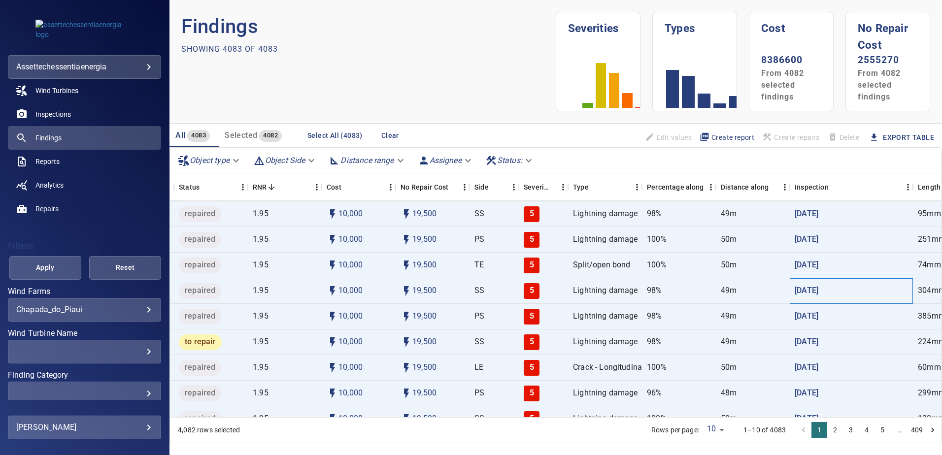
click at [854, 406] on div "6c5624b Chapada_do_Piaui JOA01_08 , bladeA-1-11046 to repair 1.95 10,000 19,500…" at bounding box center [482, 329] width 1010 height 359
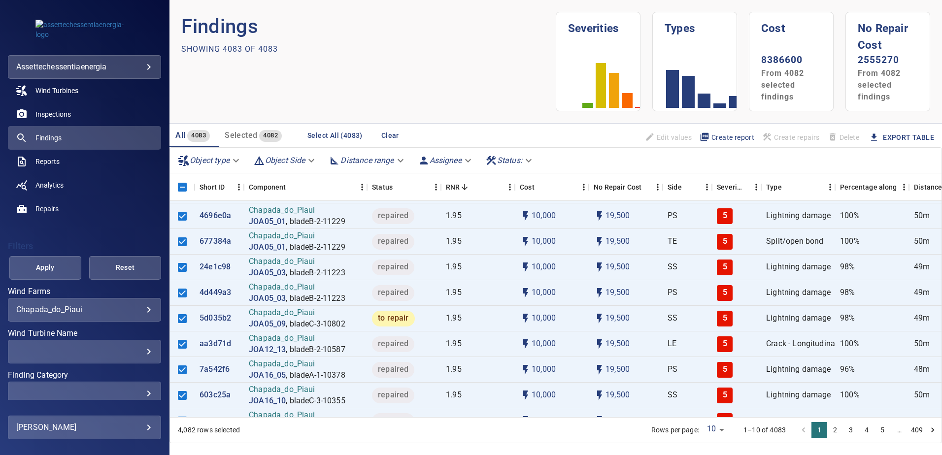
scroll to position [0, 0]
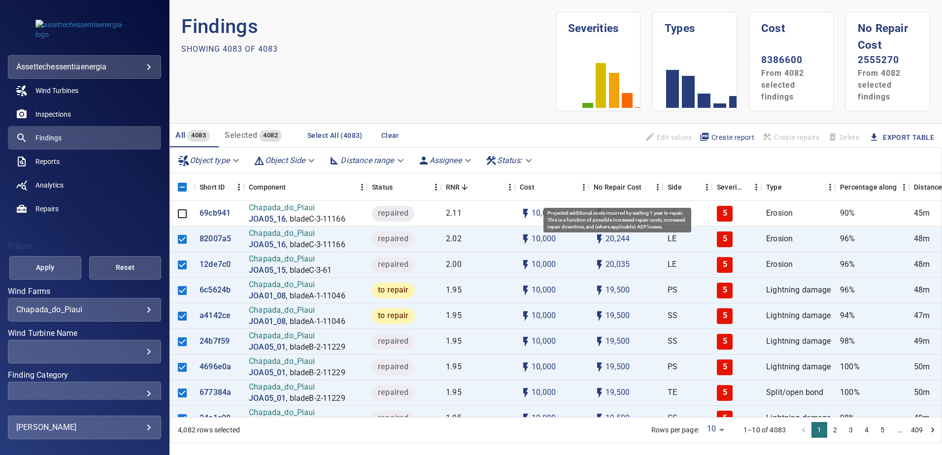
click at [619, 161] on div "Object type Object Side Distance range Assignee Status :" at bounding box center [556, 161] width 772 height 26
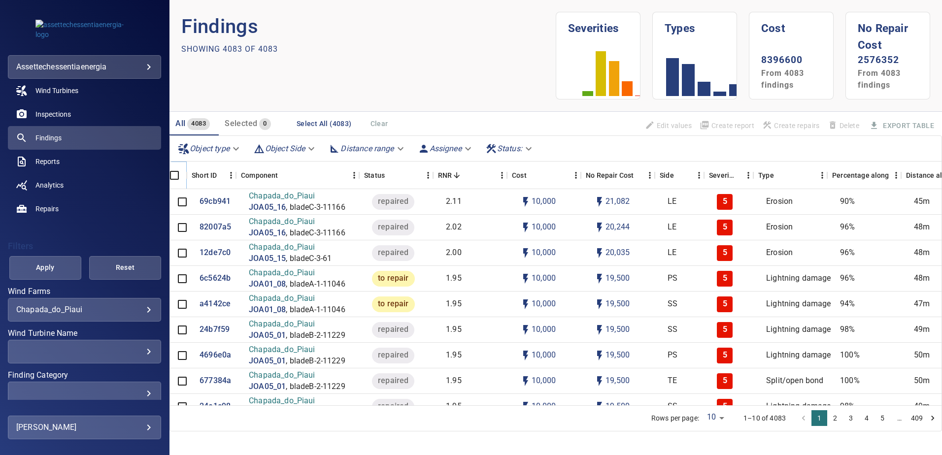
scroll to position [0, 21]
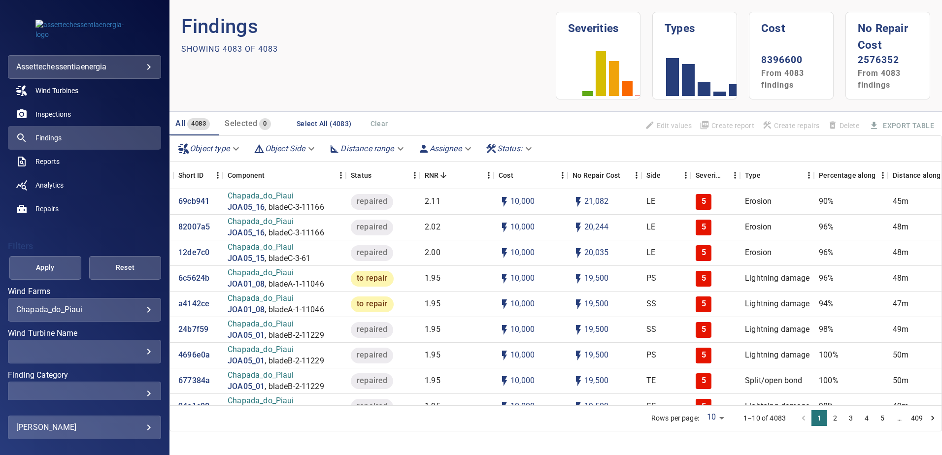
click at [547, 120] on div "All 4083 Selected 0 Select All (4083) Clear Edit values Create report Create re…" at bounding box center [556, 124] width 773 height 24
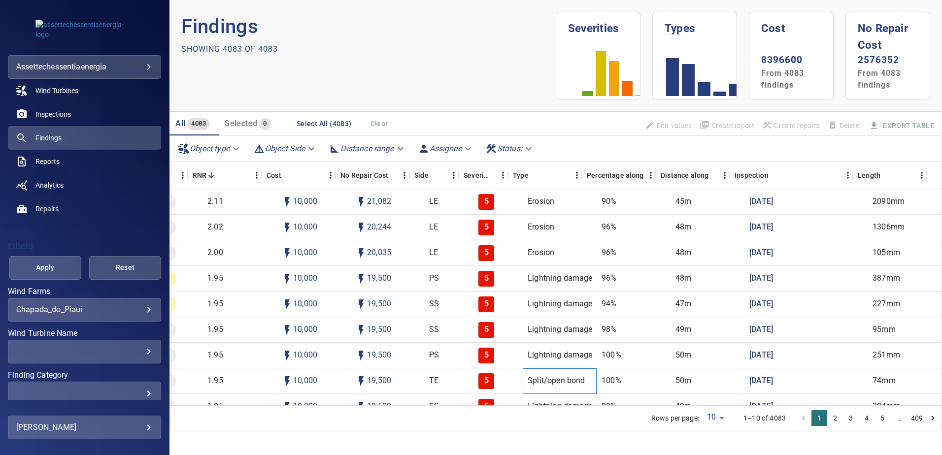
scroll to position [0, 253]
drag, startPoint x: 690, startPoint y: 175, endPoint x: 715, endPoint y: 173, distance: 24.7
click at [715, 173] on div "Distance along" at bounding box center [690, 176] width 59 height 28
drag, startPoint x: 715, startPoint y: 173, endPoint x: 699, endPoint y: 174, distance: 16.3
click at [699, 174] on div "Distance along" at bounding box center [685, 176] width 48 height 28
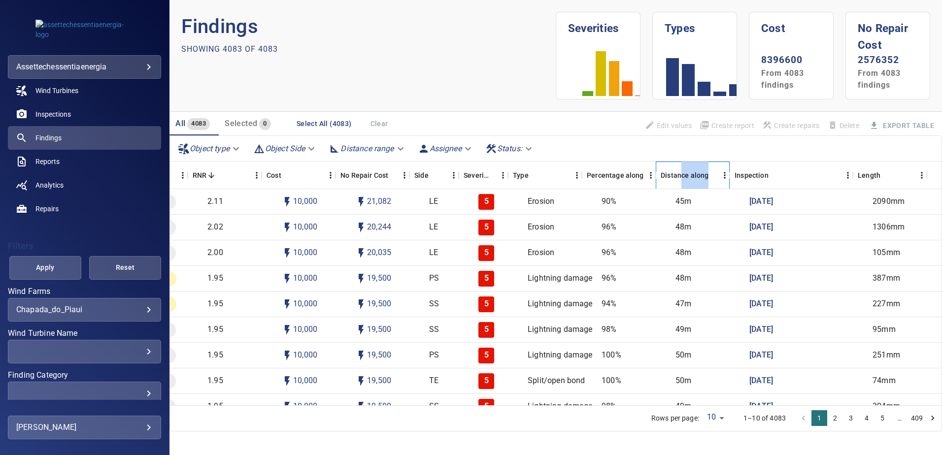
drag, startPoint x: 679, startPoint y: 176, endPoint x: 724, endPoint y: 172, distance: 45.6
click at [724, 172] on div "Distance along" at bounding box center [693, 176] width 74 height 28
drag, startPoint x: 724, startPoint y: 172, endPoint x: 681, endPoint y: 177, distance: 44.3
click at [681, 177] on div "Distance along" at bounding box center [685, 176] width 48 height 28
drag, startPoint x: 668, startPoint y: 177, endPoint x: 708, endPoint y: 174, distance: 40.0
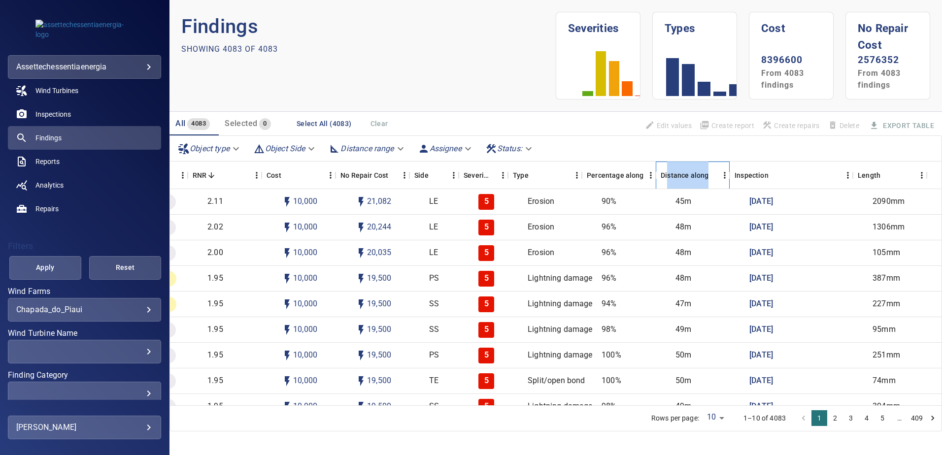
click at [708, 174] on div "Distance along" at bounding box center [685, 176] width 48 height 28
drag, startPoint x: 708, startPoint y: 174, endPoint x: 693, endPoint y: 175, distance: 14.8
click at [693, 175] on div "Distance along" at bounding box center [685, 176] width 48 height 28
drag, startPoint x: 857, startPoint y: 202, endPoint x: 348, endPoint y: 0, distance: 546.9
click at [903, 198] on div "2090mm" at bounding box center [905, 202] width 74 height 26
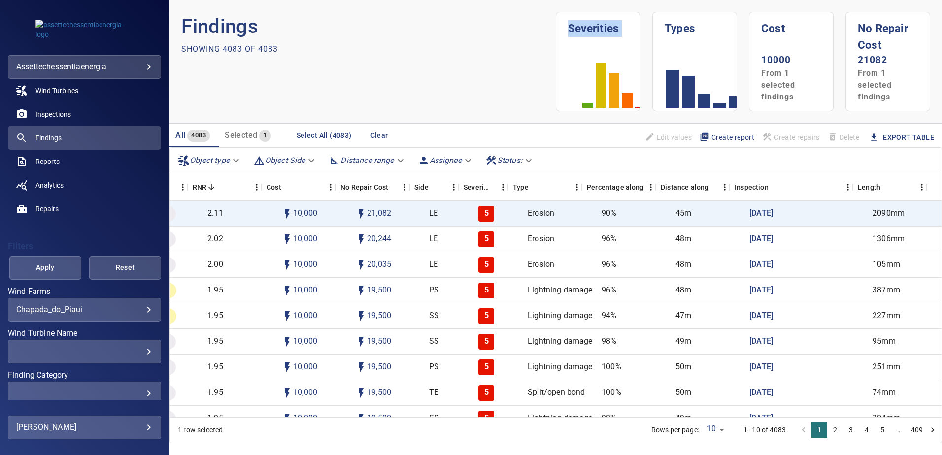
drag, startPoint x: 589, startPoint y: 84, endPoint x: 538, endPoint y: 86, distance: 51.8
click at [538, 86] on header "Findings Showing 4083 of 4083 Severities Types Cost 10000 From 1 selected findi…" at bounding box center [556, 62] width 773 height 124
drag, startPoint x: 541, startPoint y: 88, endPoint x: 537, endPoint y: 103, distance: 15.8
click at [491, 108] on section "Findings Showing 4083 of 4083" at bounding box center [368, 62] width 375 height 100
